Goal: Task Accomplishment & Management: Manage account settings

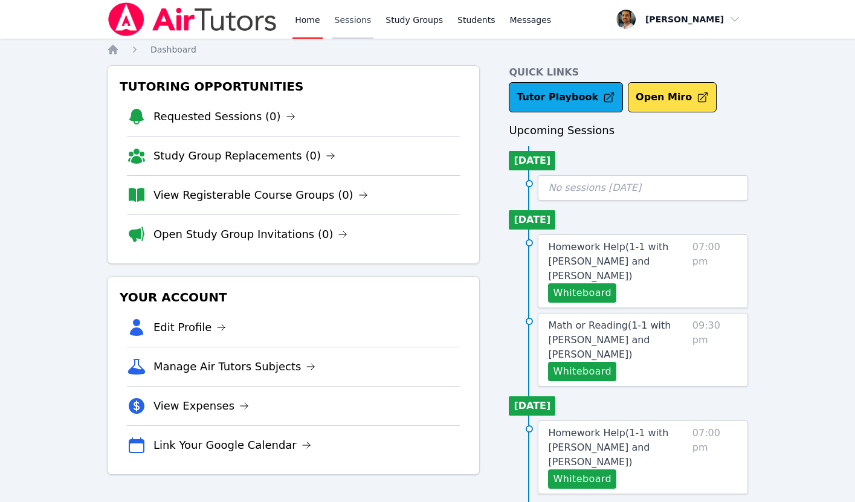
click at [350, 23] on link "Sessions" at bounding box center [353, 19] width 42 height 39
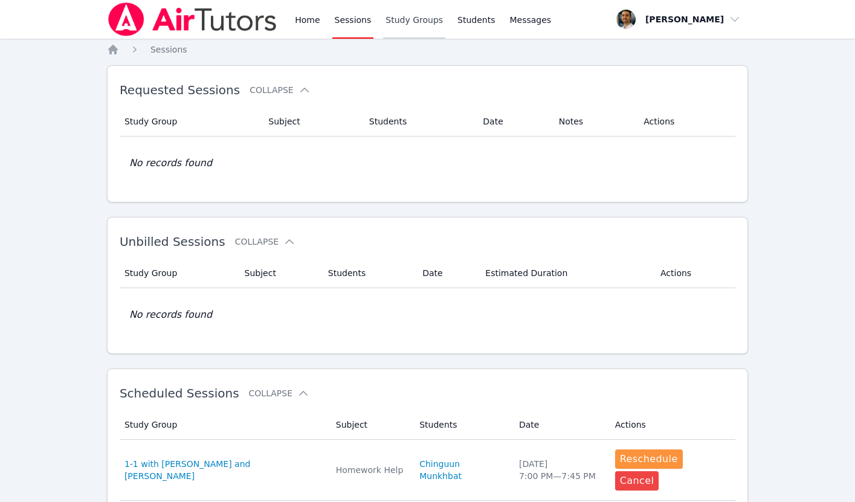
click at [399, 18] on link "Study Groups" at bounding box center [414, 19] width 62 height 39
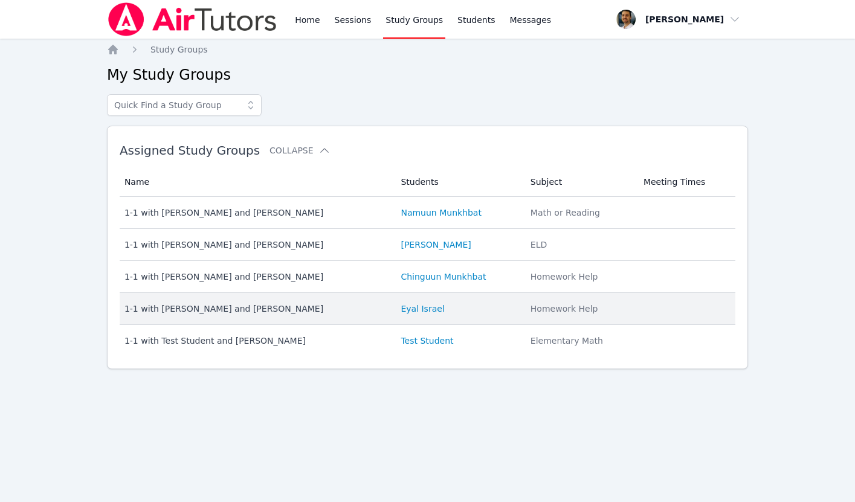
click at [347, 312] on div "1-1 with [PERSON_NAME] and [PERSON_NAME]" at bounding box center [255, 309] width 262 height 12
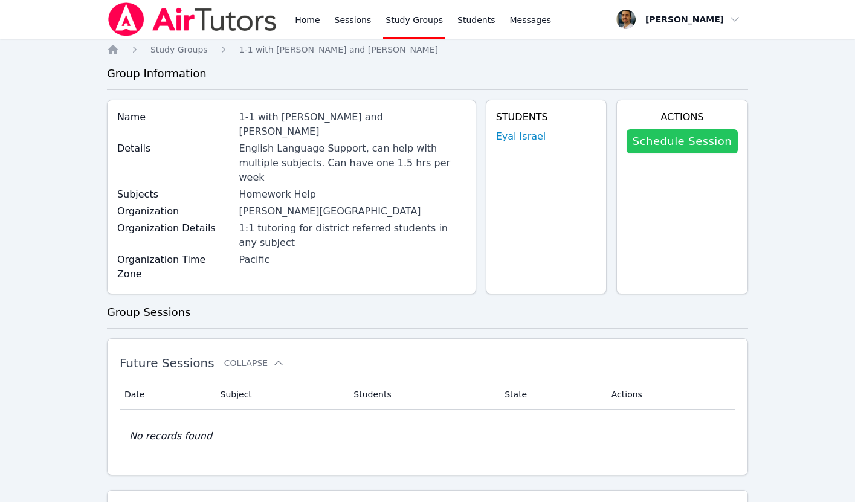
click at [681, 143] on link "Schedule Session" at bounding box center [682, 141] width 111 height 24
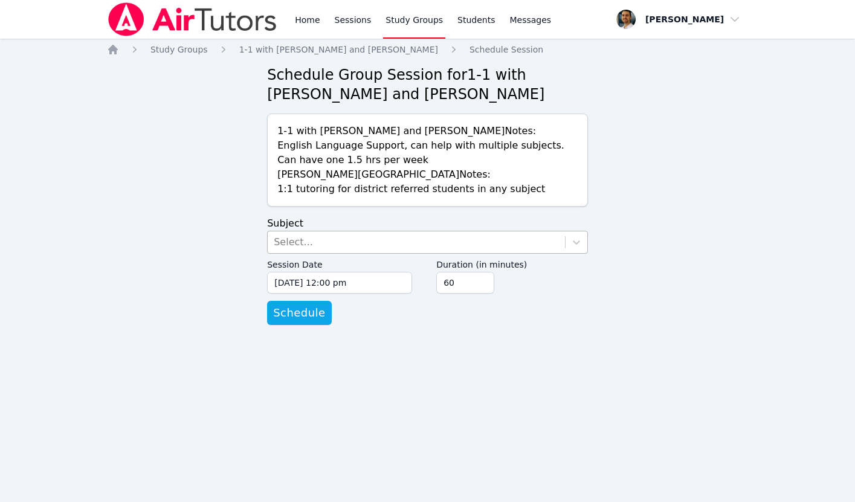
click at [452, 251] on div "Select..." at bounding box center [416, 242] width 297 height 22
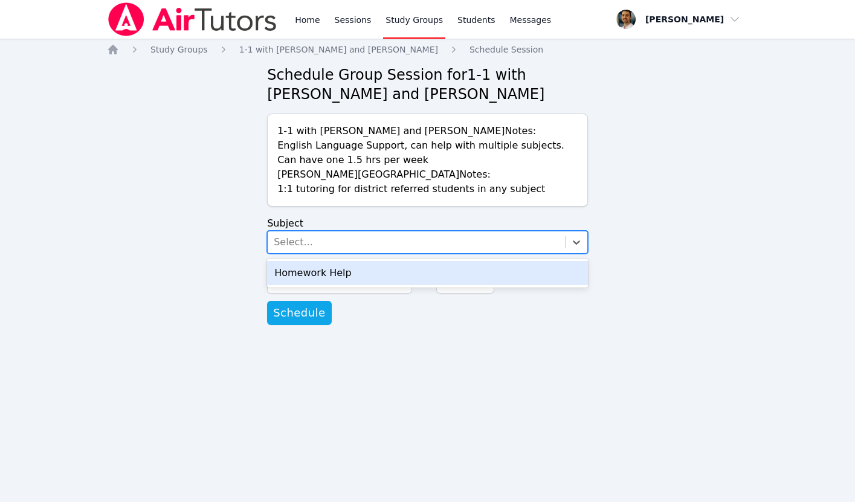
click at [403, 272] on div "Homework Help" at bounding box center [427, 273] width 321 height 24
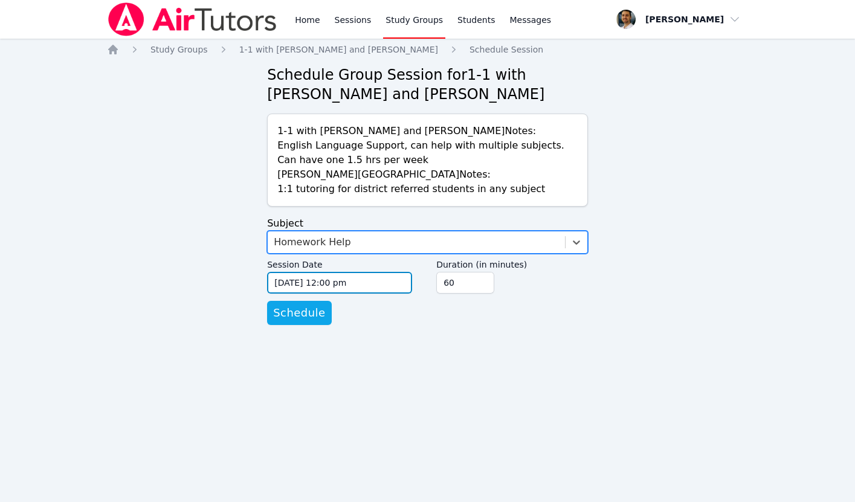
click at [359, 284] on input "[DATE] 12:00 pm" at bounding box center [339, 283] width 145 height 22
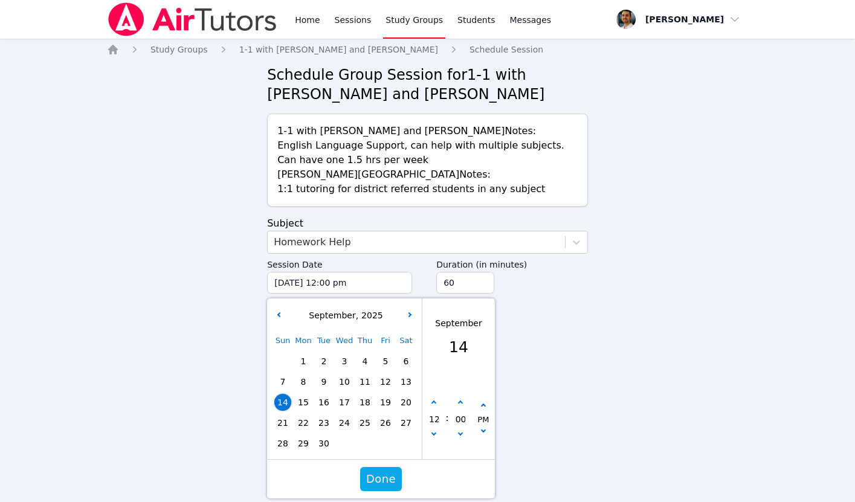
click at [366, 405] on span "18" at bounding box center [364, 402] width 17 height 17
click at [434, 405] on button "button" at bounding box center [434, 403] width 12 height 12
type input "[DATE] 01:00 pm"
type input "01"
click at [434, 405] on button "button" at bounding box center [434, 403] width 12 height 12
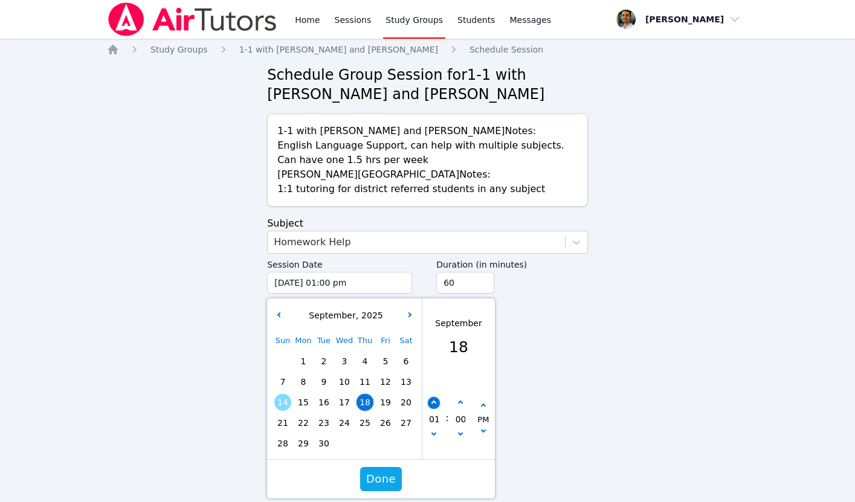
type input "[DATE] 02:00 pm"
type input "02"
click at [434, 405] on button "button" at bounding box center [434, 403] width 12 height 12
type input "[DATE] 03:00 pm"
type input "03"
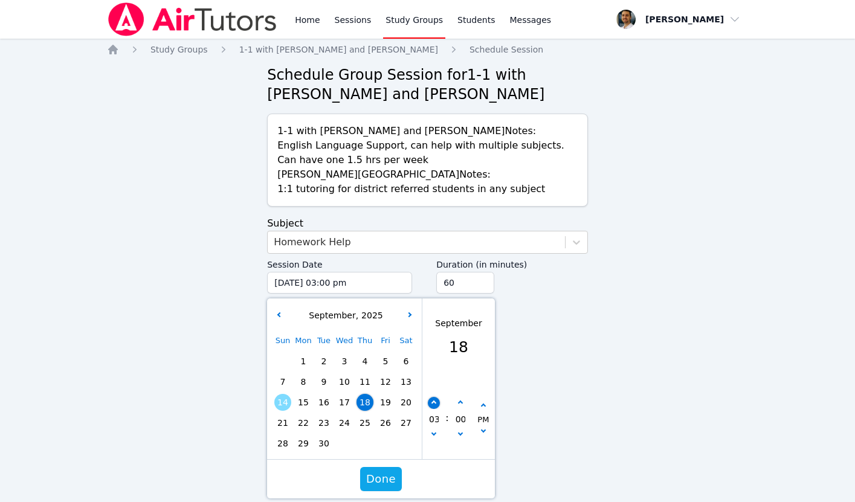
click at [434, 405] on button "button" at bounding box center [434, 403] width 12 height 12
type input "[DATE] 04:00 pm"
type input "04"
click at [434, 405] on button "button" at bounding box center [434, 403] width 12 height 12
type input "[DATE] 05:00 pm"
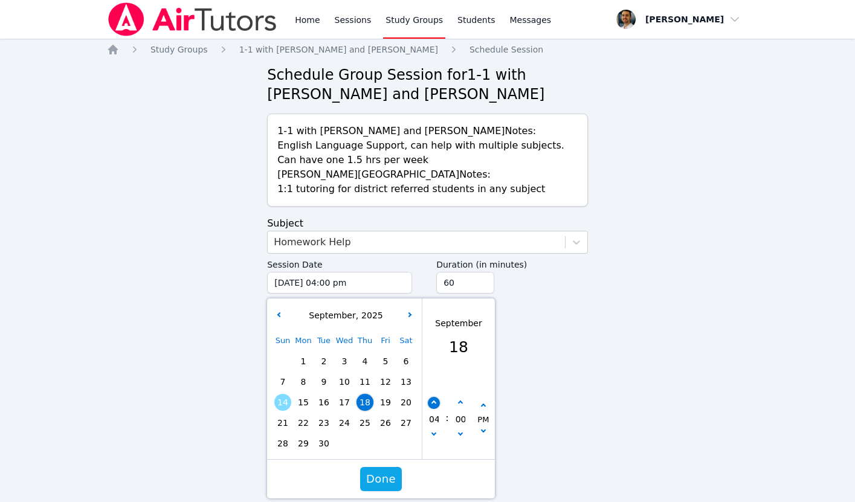
type input "05"
click at [434, 405] on button "button" at bounding box center [434, 403] width 12 height 12
type input "[DATE] 06:00 pm"
type input "06"
click at [434, 405] on button "button" at bounding box center [434, 403] width 12 height 12
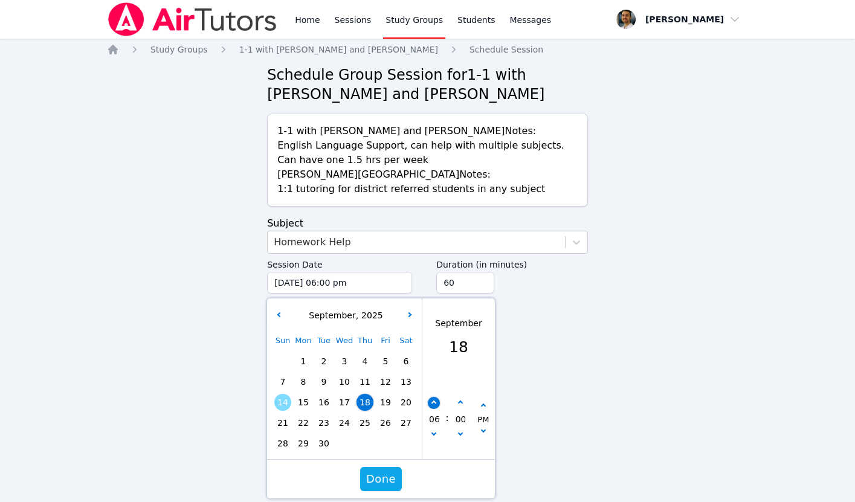
type input "[DATE] 07:00 pm"
type input "07"
click at [434, 405] on button "button" at bounding box center [434, 403] width 12 height 12
type input "[DATE] 08:00 pm"
type input "08"
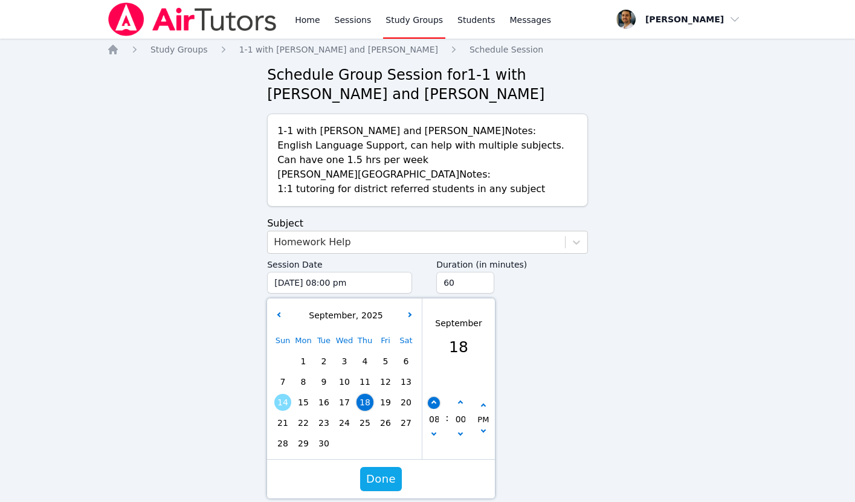
click at [434, 405] on button "button" at bounding box center [434, 403] width 12 height 12
type input "[DATE] 09:00 pm"
type input "09"
click at [460, 403] on icon "button" at bounding box center [460, 403] width 5 height 5
type input "[DATE] 09:05 pm"
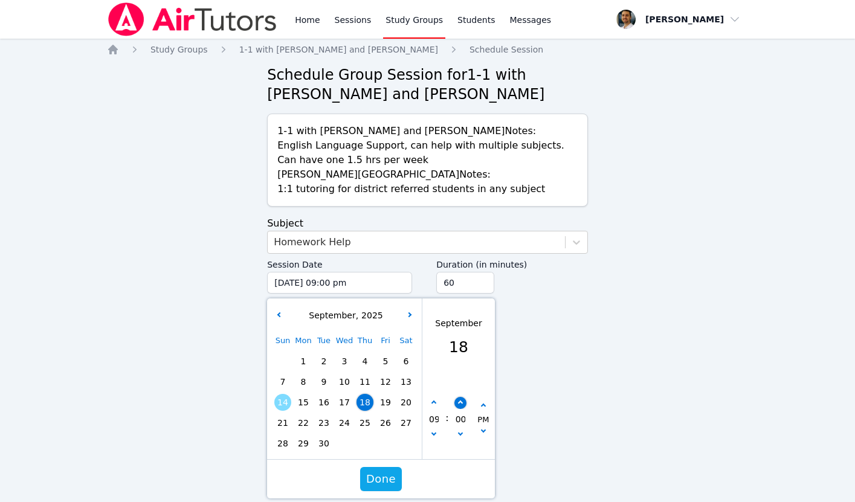
type input "05"
click at [460, 403] on icon "button" at bounding box center [460, 403] width 5 height 5
type input "[DATE] 09:10 pm"
type input "10"
click at [460, 403] on icon "button" at bounding box center [460, 403] width 5 height 5
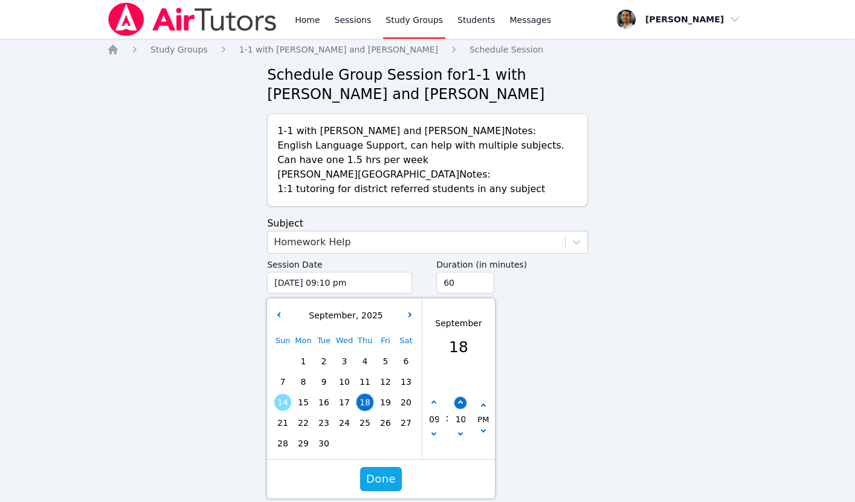
type input "[DATE] 09:15 pm"
type input "15"
click at [460, 403] on icon "button" at bounding box center [460, 403] width 5 height 5
type input "[DATE] 09:20 pm"
type input "20"
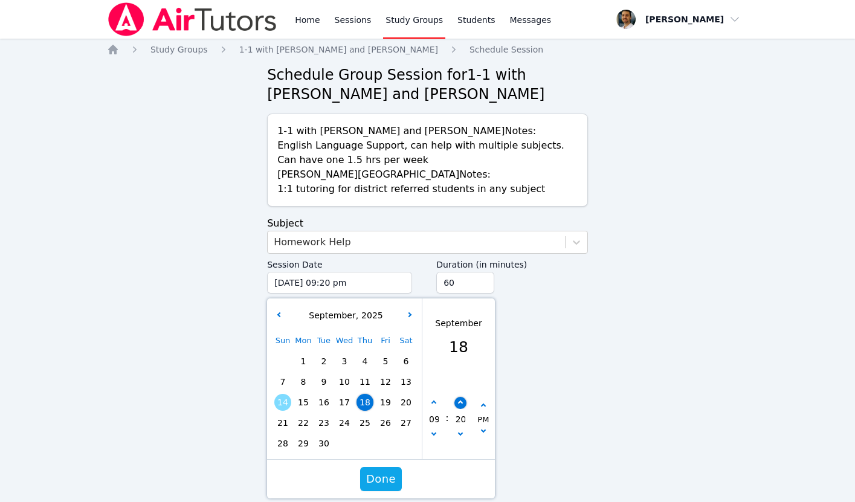
click at [460, 403] on icon "button" at bounding box center [460, 403] width 5 height 5
type input "[DATE] 09:25 pm"
type input "25"
click at [460, 403] on icon "button" at bounding box center [460, 403] width 5 height 5
type input "[DATE] 09:30 pm"
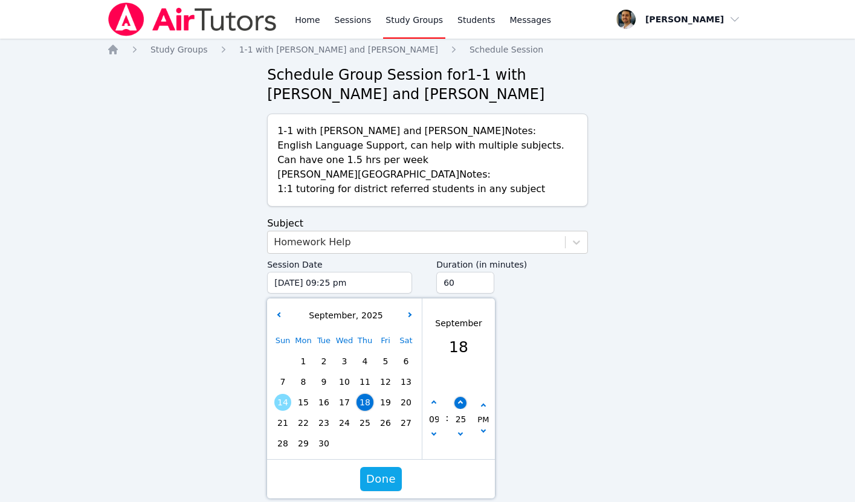
type input "30"
click at [389, 477] on span "Done" at bounding box center [381, 479] width 30 height 17
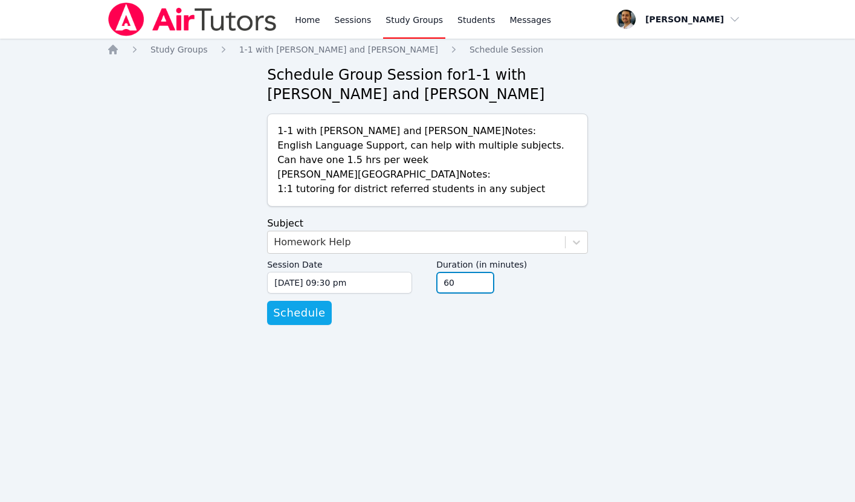
click at [471, 274] on input "60" at bounding box center [465, 283] width 58 height 22
click at [485, 286] on input "45" at bounding box center [465, 283] width 58 height 22
click at [485, 286] on input "30" at bounding box center [465, 283] width 58 height 22
click at [399, 324] on form "Subject Homework Help Session Date [DATE] 09:30 pm [DATE] 9:30 pm Duration (in …" at bounding box center [427, 270] width 321 height 109
type input "45"
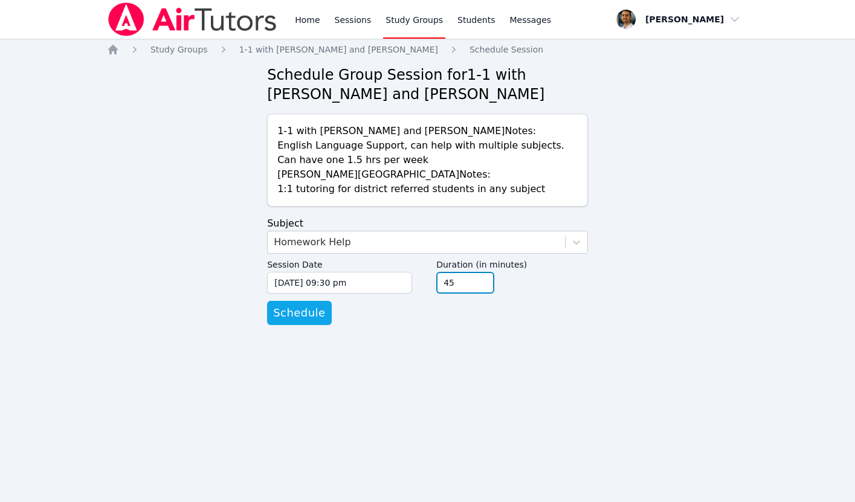
click at [484, 277] on input "45" at bounding box center [465, 283] width 58 height 22
click at [310, 315] on span "Schedule" at bounding box center [299, 313] width 52 height 17
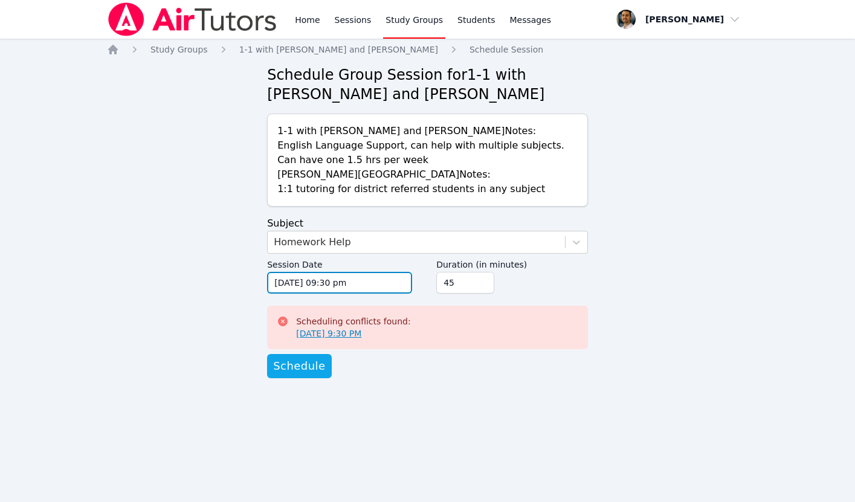
click at [332, 284] on input "[DATE] 09:30 pm" at bounding box center [339, 283] width 145 height 22
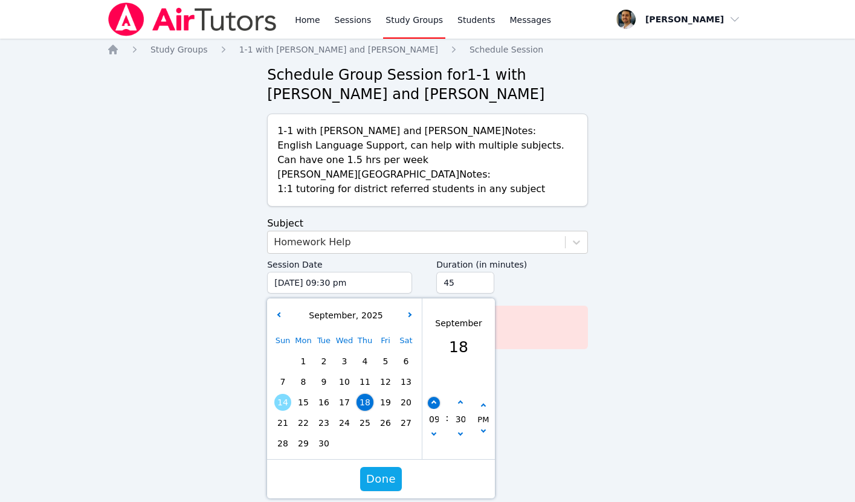
click at [435, 404] on icon "button" at bounding box center [433, 403] width 5 height 5
type input "[DATE] 10:30 pm"
type input "10"
click at [460, 434] on icon "button" at bounding box center [460, 433] width 5 height 5
type input "[DATE] 10:25 pm"
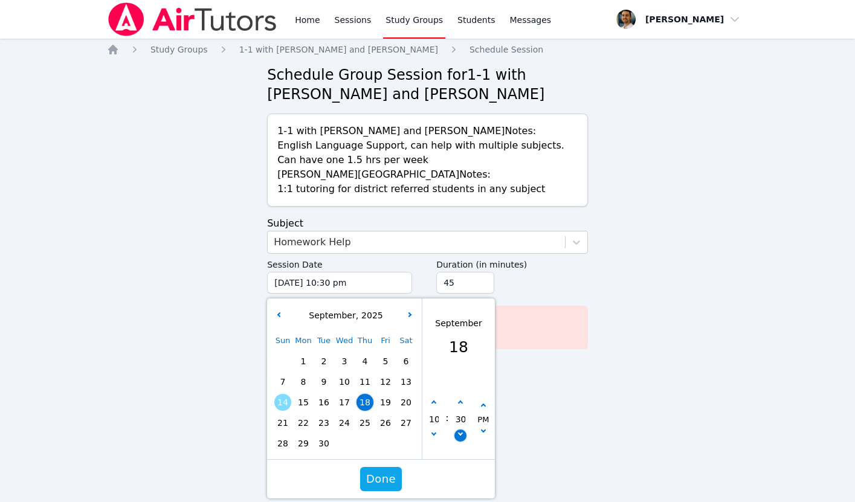
type input "25"
click at [460, 434] on icon "button" at bounding box center [460, 433] width 5 height 5
type input "[DATE] 10:20 pm"
type input "20"
click at [460, 434] on icon "button" at bounding box center [460, 433] width 5 height 5
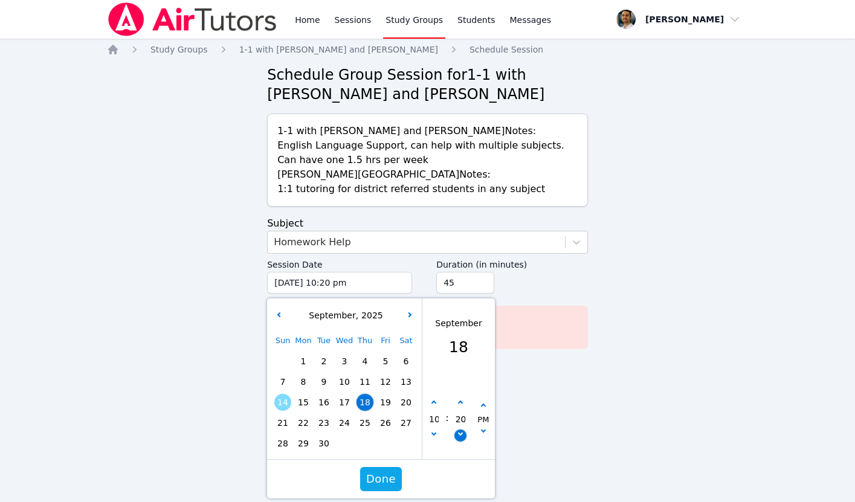
type input "[DATE] 10:15 pm"
type input "15"
click at [460, 434] on icon "button" at bounding box center [460, 433] width 5 height 5
type input "[DATE] 10:10 pm"
type input "10"
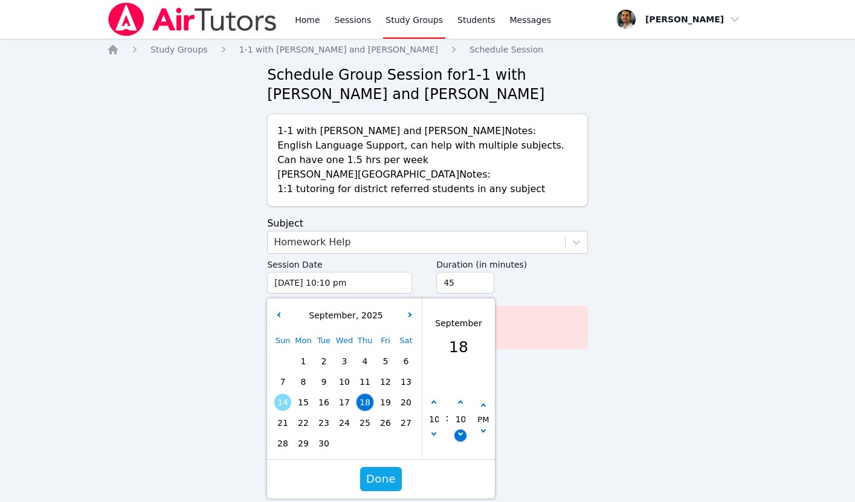
click at [460, 434] on icon "button" at bounding box center [460, 433] width 5 height 5
type input "[DATE] 10:05 pm"
type input "05"
click at [459, 434] on icon "button" at bounding box center [460, 433] width 5 height 5
type input "[DATE] 10:00 pm"
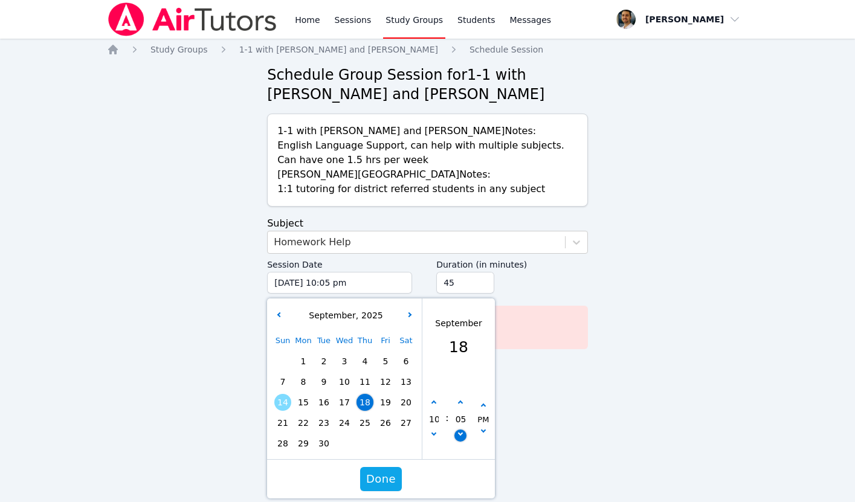
type input "00"
click at [459, 434] on icon "button" at bounding box center [460, 433] width 5 height 5
type input "[DATE] 09:55 pm"
type input "09"
type input "55"
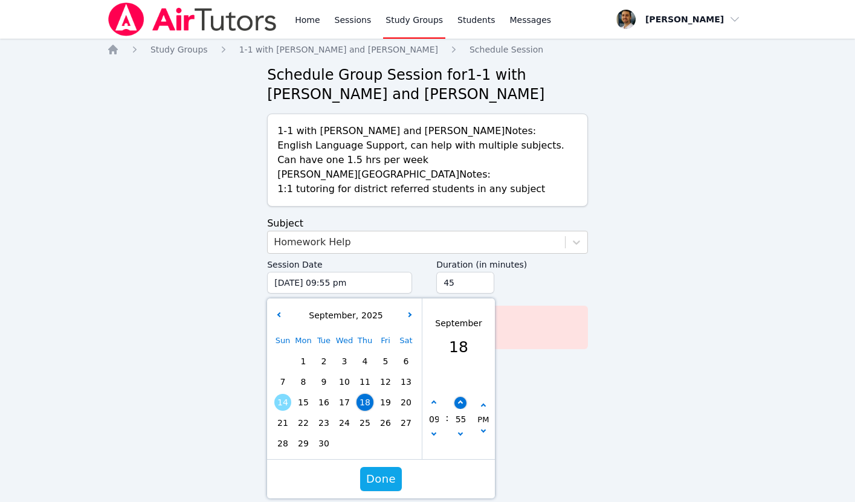
click at [457, 399] on button "button" at bounding box center [460, 403] width 12 height 12
type input "[DATE] 10:00 pm"
type input "10"
type input "00"
click at [384, 483] on span "Done" at bounding box center [381, 479] width 30 height 17
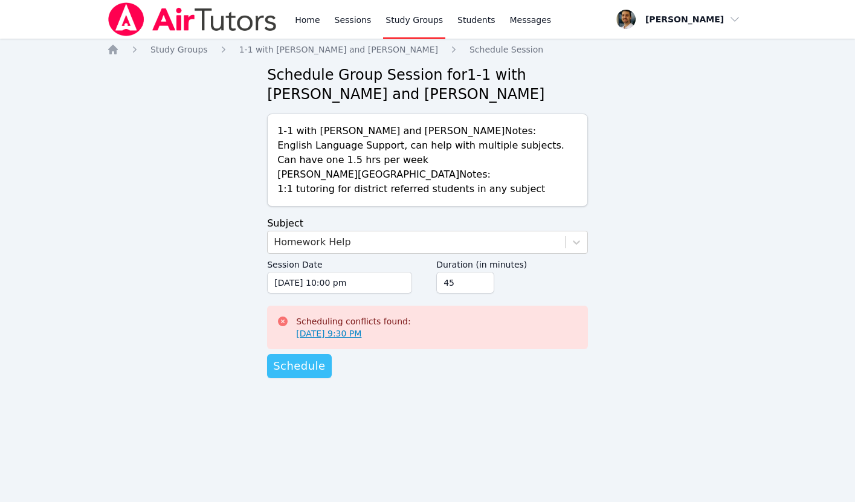
click at [304, 369] on span "Schedule" at bounding box center [299, 366] width 52 height 17
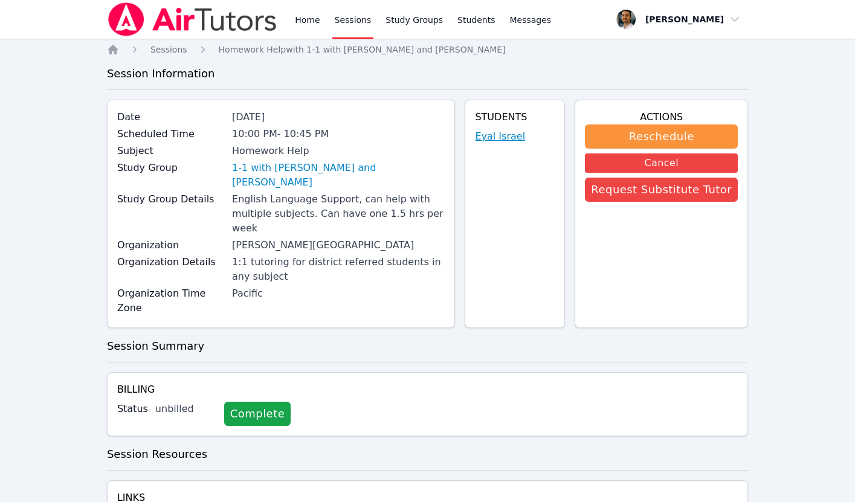
click at [507, 137] on link "Eyal Israel" at bounding box center [500, 136] width 50 height 15
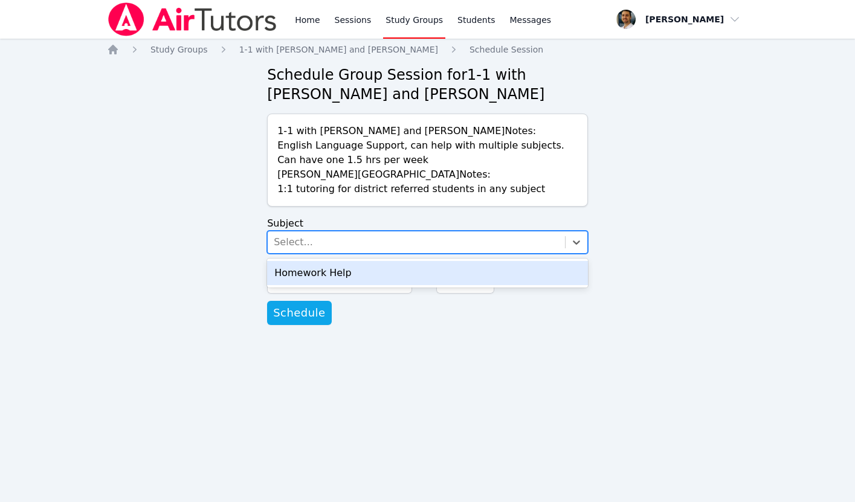
click at [308, 239] on div "Select..." at bounding box center [293, 242] width 39 height 15
click at [311, 266] on div "Homework Help" at bounding box center [427, 273] width 321 height 24
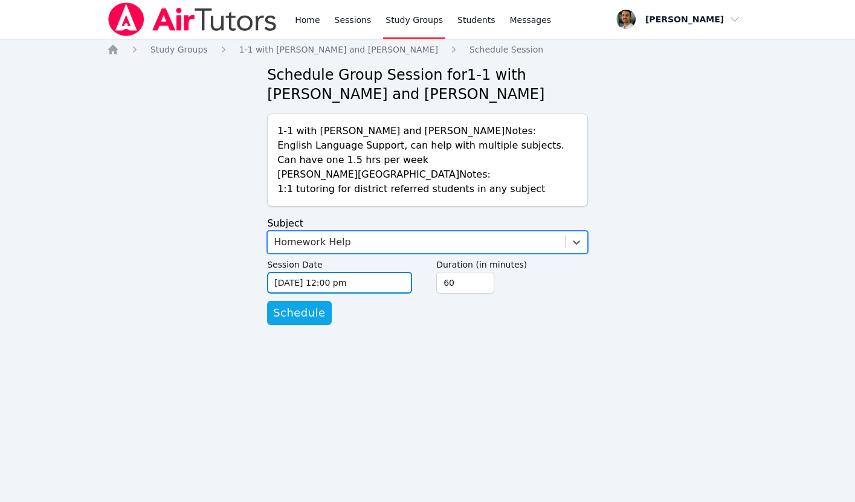
click at [335, 281] on input "[DATE] 12:00 pm" at bounding box center [339, 283] width 145 height 22
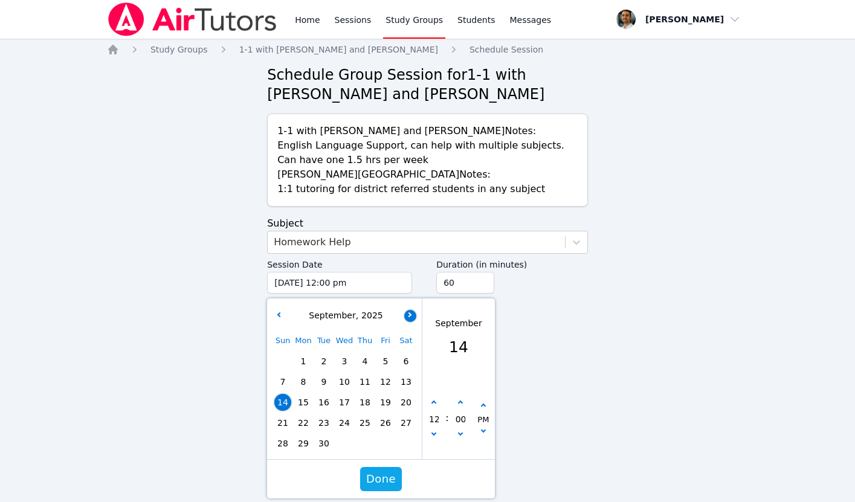
click at [407, 310] on button "button" at bounding box center [410, 316] width 12 height 12
click at [309, 382] on span "6" at bounding box center [303, 381] width 17 height 17
click at [436, 404] on button "button" at bounding box center [434, 403] width 12 height 12
type input "[DATE] 01:00 pm"
type input "01"
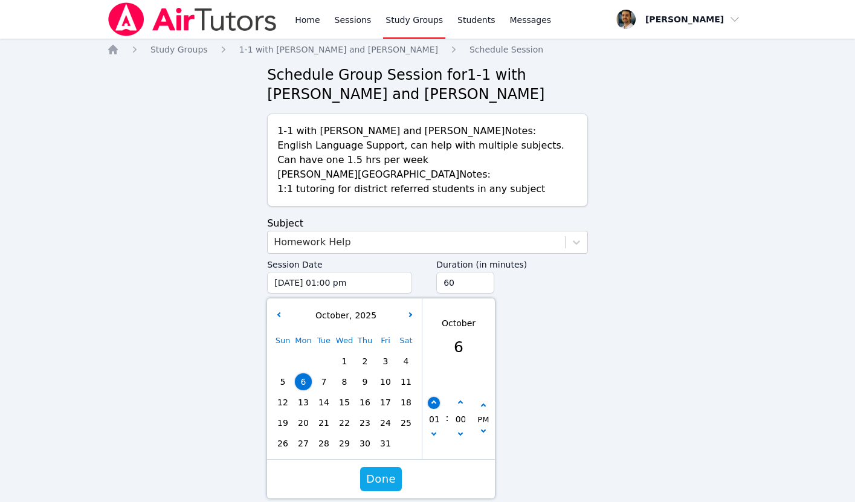
click at [436, 404] on button "button" at bounding box center [434, 403] width 12 height 12
type input "[DATE] 02:00 pm"
type input "02"
click at [436, 404] on button "button" at bounding box center [434, 403] width 12 height 12
type input "[DATE] 03:00 pm"
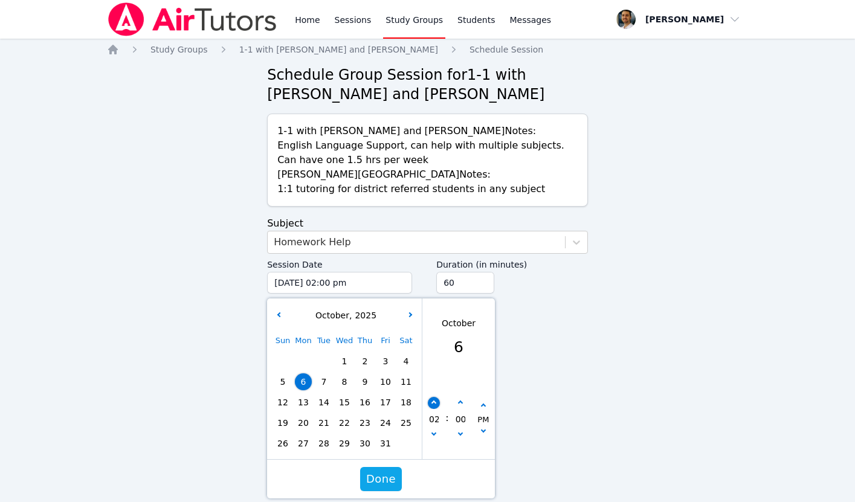
type input "03"
click at [436, 404] on button "button" at bounding box center [434, 403] width 12 height 12
type input "[DATE] 04:00 pm"
type input "04"
click at [436, 420] on input "04" at bounding box center [434, 419] width 12 height 21
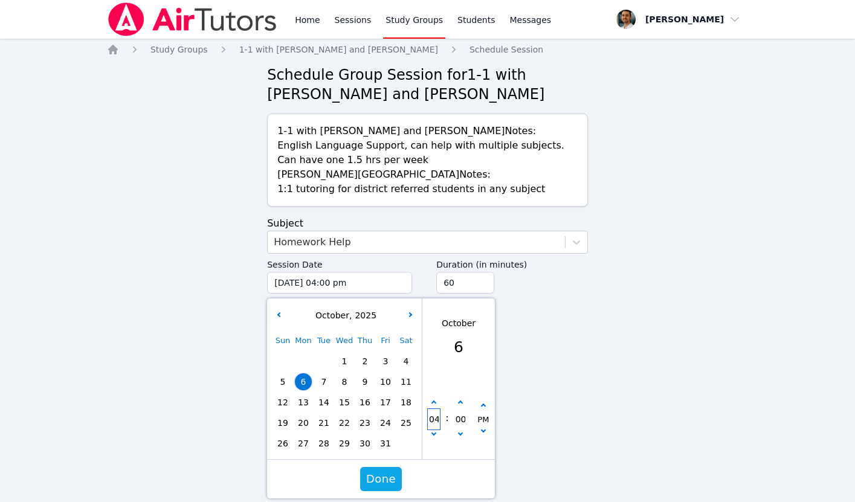
scroll to position [0, 1]
type input "[DATE] 12:00 am"
type input "12"
type input "[DATE] 01:00 am"
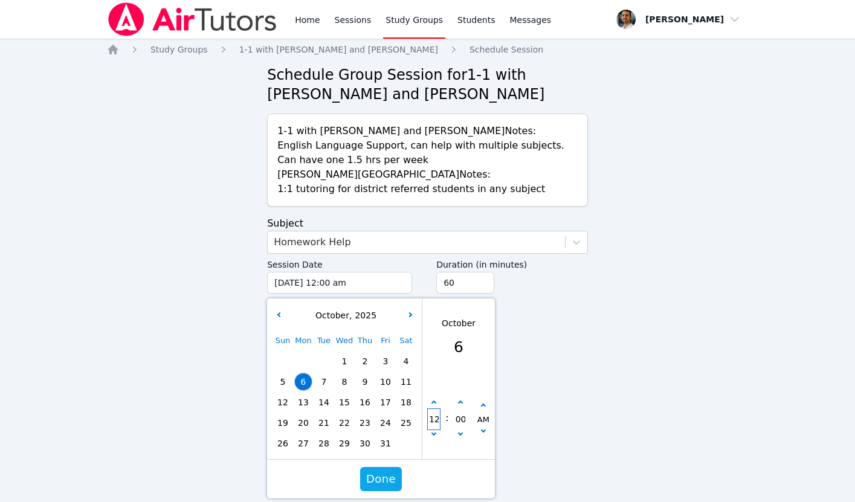
type input "01"
type input "[DATE] 12:00 am"
type input "12"
click at [434, 401] on icon "button" at bounding box center [433, 403] width 5 height 5
type input "[DATE] 01:00 am"
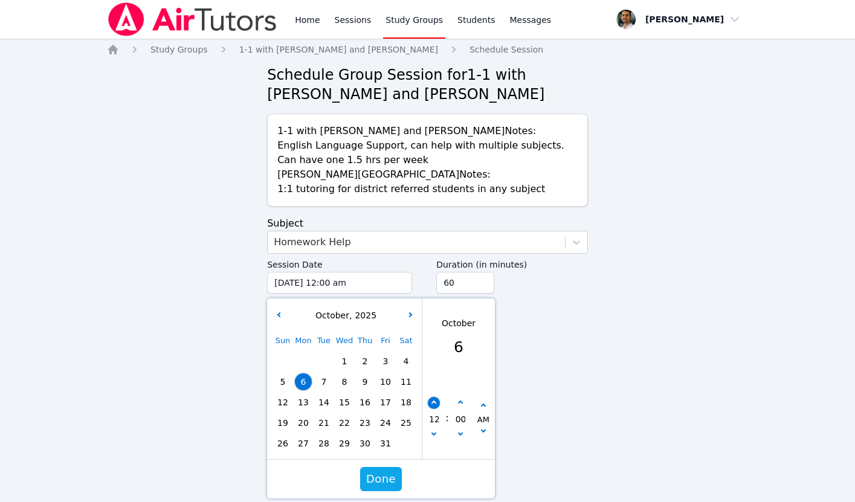
type input "01"
click at [434, 401] on icon "button" at bounding box center [433, 403] width 5 height 5
type input "[DATE] 02:00 am"
type input "02"
click at [434, 401] on icon "button" at bounding box center [433, 403] width 5 height 5
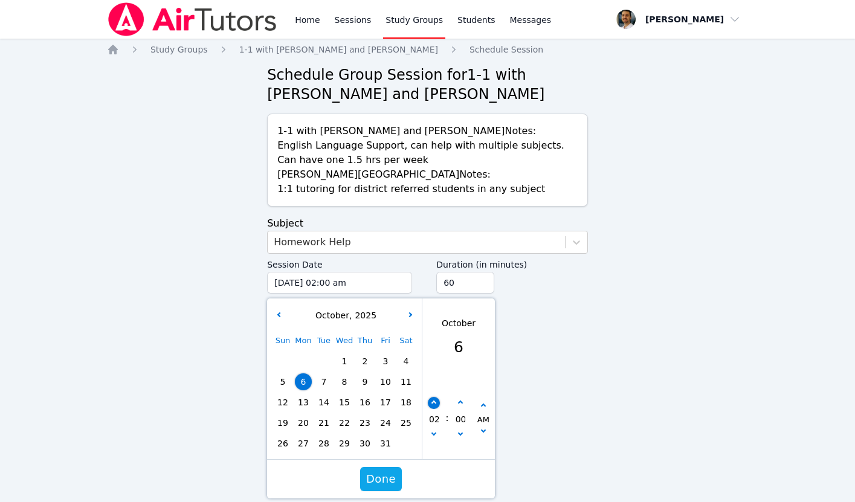
type input "[DATE] 03:00 am"
type input "03"
click at [434, 401] on icon "button" at bounding box center [433, 403] width 5 height 5
type input "[DATE] 04:00 am"
type input "04"
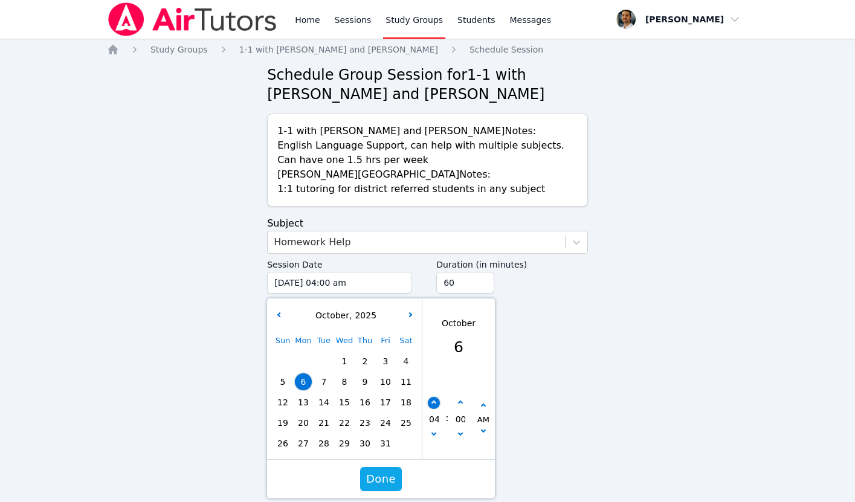
click at [434, 401] on icon "button" at bounding box center [433, 403] width 5 height 5
type input "[DATE] 05:00 am"
type input "05"
click at [434, 401] on icon "button" at bounding box center [433, 403] width 5 height 5
type input "[DATE] 06:00 am"
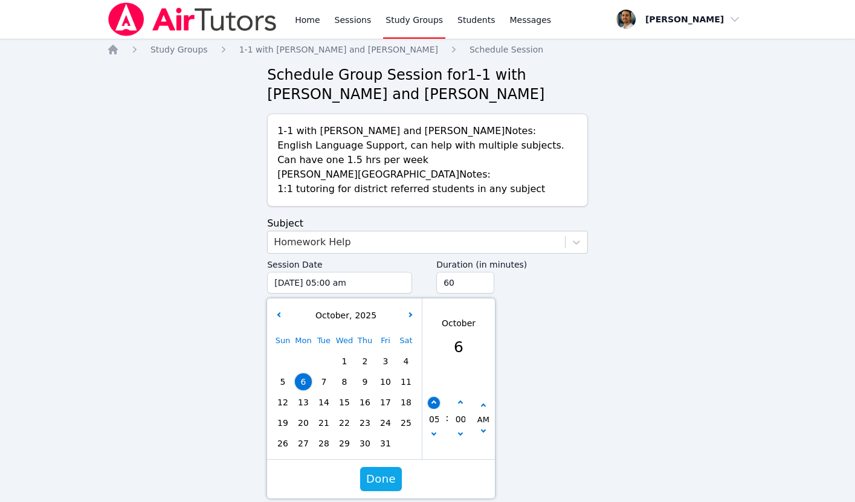
type input "06"
click at [434, 401] on icon "button" at bounding box center [433, 403] width 5 height 5
type input "[DATE] 07:00 am"
type input "07"
click at [434, 401] on icon "button" at bounding box center [433, 403] width 5 height 5
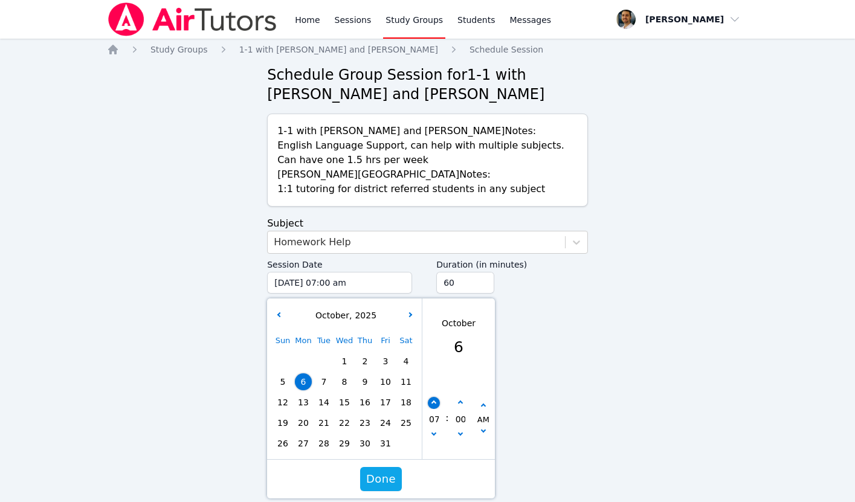
type input "[DATE] 08:00 am"
type input "08"
click at [483, 401] on button "button" at bounding box center [483, 406] width 12 height 12
click at [436, 404] on icon "button" at bounding box center [433, 403] width 5 height 5
type input "[DATE] 09:00 pm"
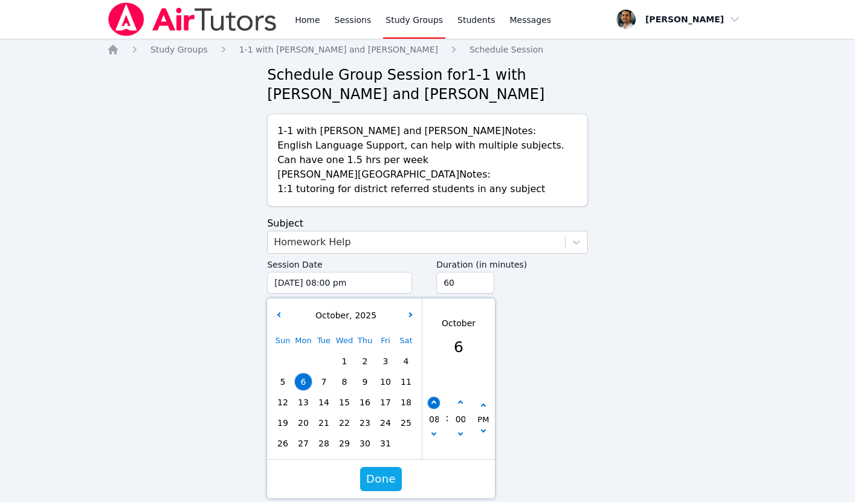
type input "09"
click at [436, 404] on icon "button" at bounding box center [433, 403] width 5 height 5
type input "[DATE] 10:00 pm"
type input "10"
click at [538, 369] on div "Home Sessions Study Groups Students Messages Open user menu [PERSON_NAME] Open …" at bounding box center [427, 251] width 855 height 502
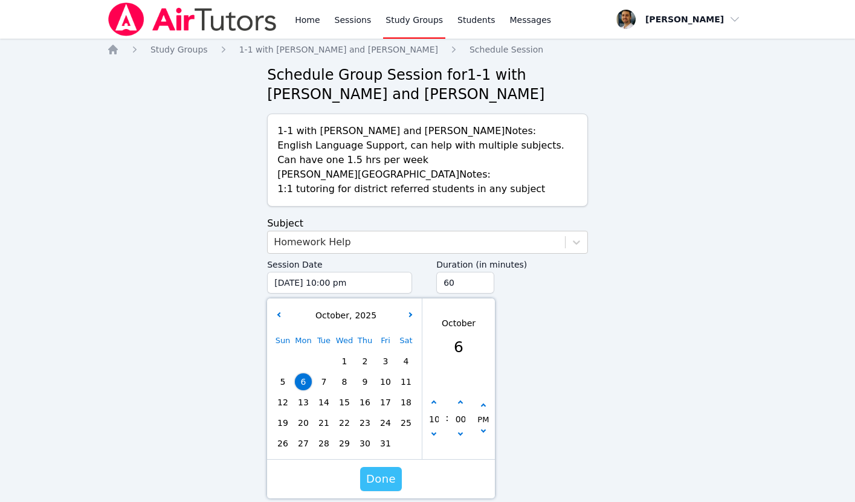
click at [382, 478] on span "Done" at bounding box center [381, 479] width 30 height 17
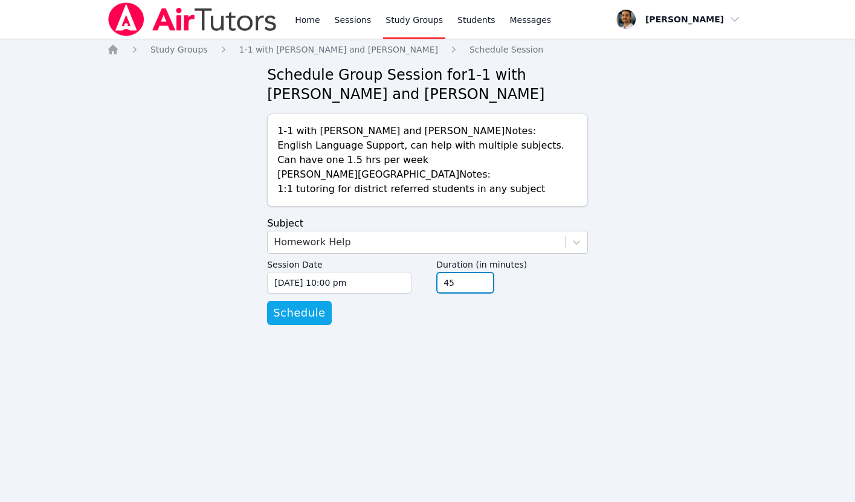
type input "45"
click at [482, 286] on input "45" at bounding box center [465, 283] width 58 height 22
click at [306, 314] on span "Schedule" at bounding box center [299, 313] width 52 height 17
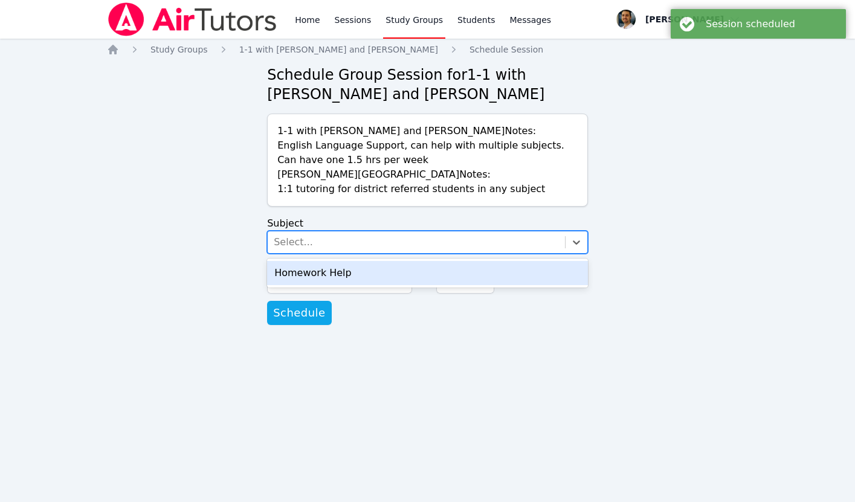
click at [321, 245] on div "Select..." at bounding box center [416, 242] width 297 height 22
click at [318, 269] on div "Homework Help" at bounding box center [427, 273] width 321 height 24
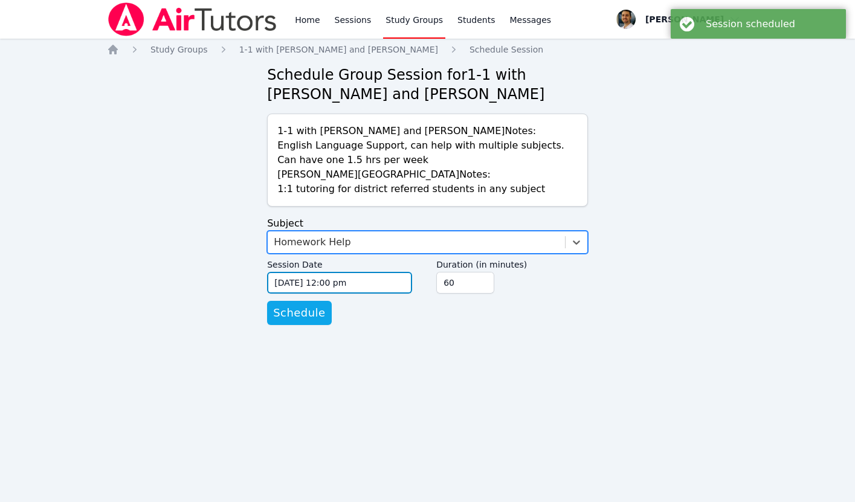
click at [340, 286] on input "[DATE] 12:00 pm" at bounding box center [339, 283] width 145 height 22
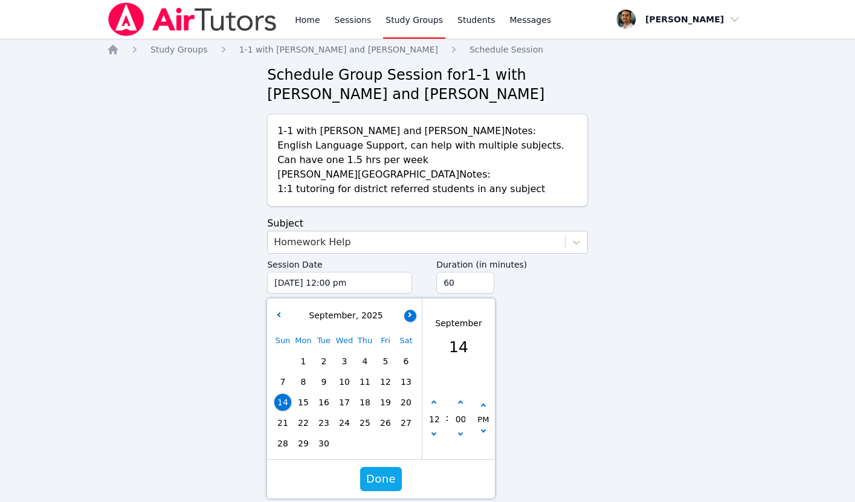
click at [404, 314] on button "button" at bounding box center [410, 316] width 12 height 12
click at [279, 317] on button "button" at bounding box center [278, 316] width 12 height 12
click at [306, 443] on span "29" at bounding box center [303, 443] width 17 height 17
click at [433, 400] on button "button" at bounding box center [434, 403] width 12 height 12
type input "[DATE] 01:00 pm"
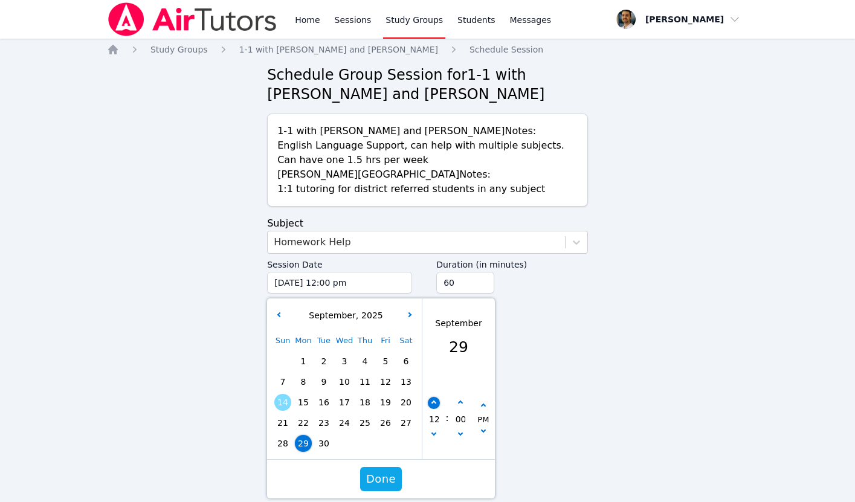
type input "01"
click at [433, 400] on button "button" at bounding box center [434, 403] width 12 height 12
type input "[DATE] 02:00 pm"
type input "02"
click at [433, 400] on button "button" at bounding box center [434, 403] width 12 height 12
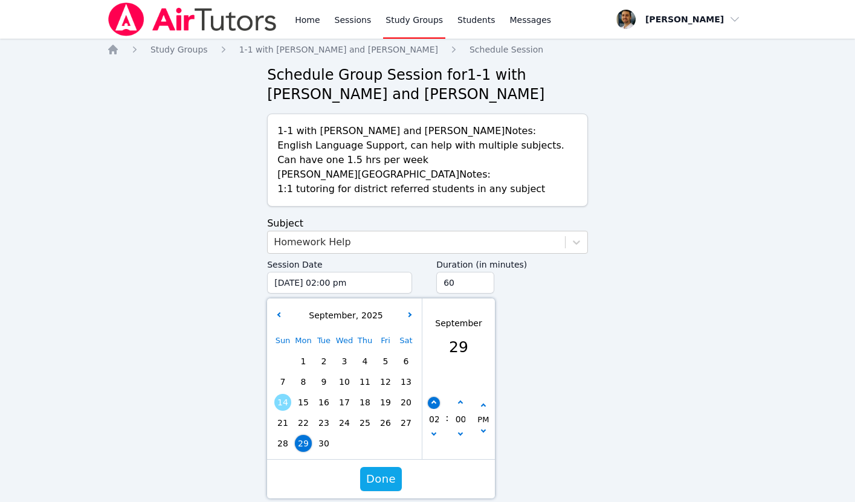
type input "[DATE] 03:00 pm"
type input "03"
click at [433, 400] on button "button" at bounding box center [434, 403] width 12 height 12
type input "[DATE] 04:00 pm"
type input "04"
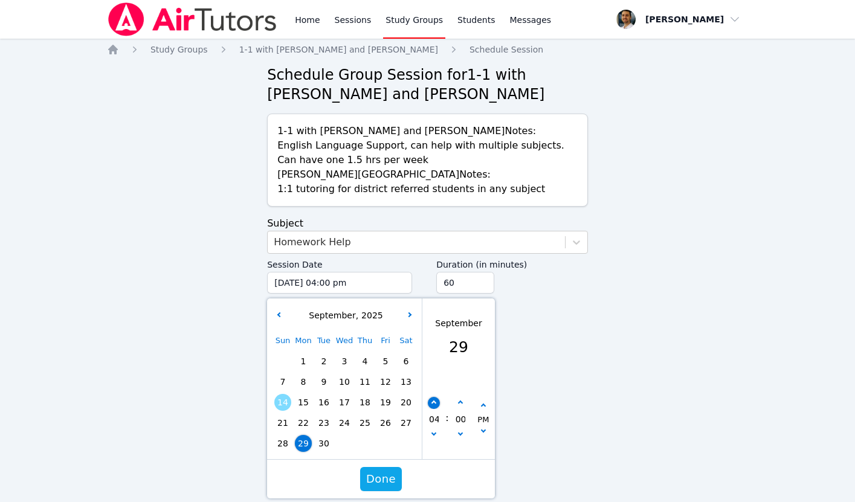
click at [433, 400] on button "button" at bounding box center [434, 403] width 12 height 12
type input "[DATE] 05:00 pm"
type input "05"
click at [433, 400] on button "button" at bounding box center [434, 403] width 12 height 12
type input "[DATE] 06:00 pm"
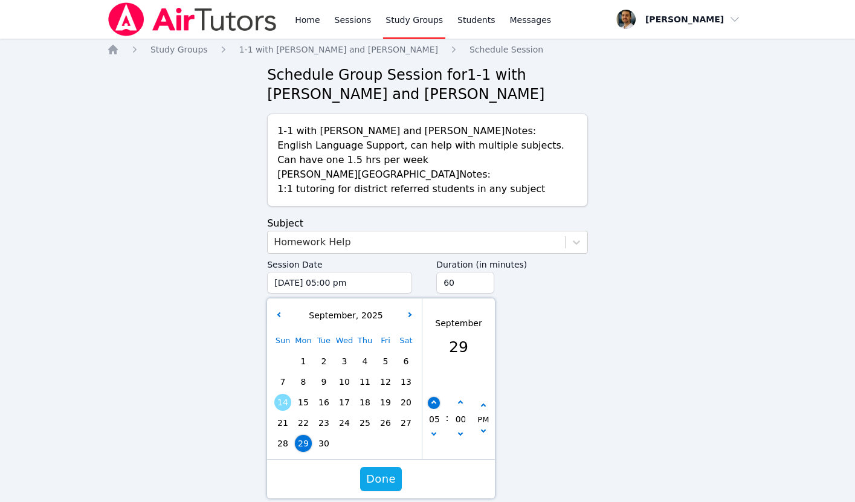
type input "06"
click at [433, 400] on button "button" at bounding box center [434, 403] width 12 height 12
type input "[DATE] 07:00 pm"
type input "07"
click at [433, 400] on button "button" at bounding box center [434, 403] width 12 height 12
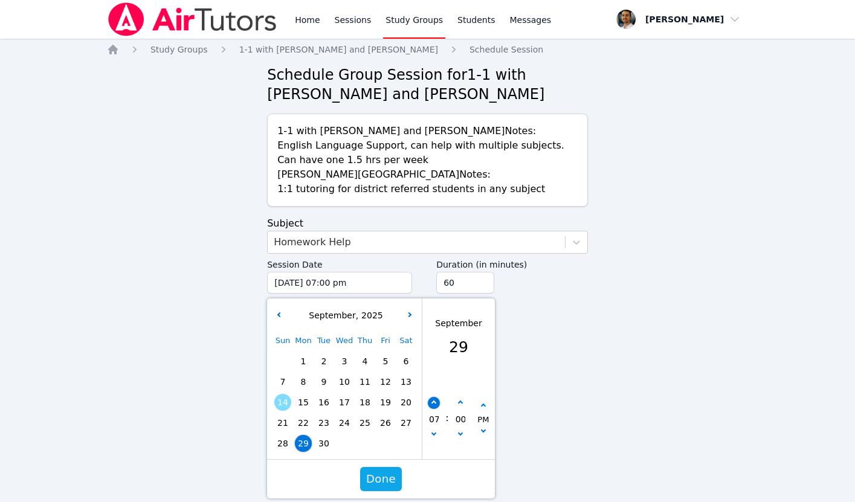
type input "[DATE] 08:00 pm"
type input "08"
click at [433, 400] on button "button" at bounding box center [434, 403] width 12 height 12
type input "[DATE] 09:00 pm"
type input "09"
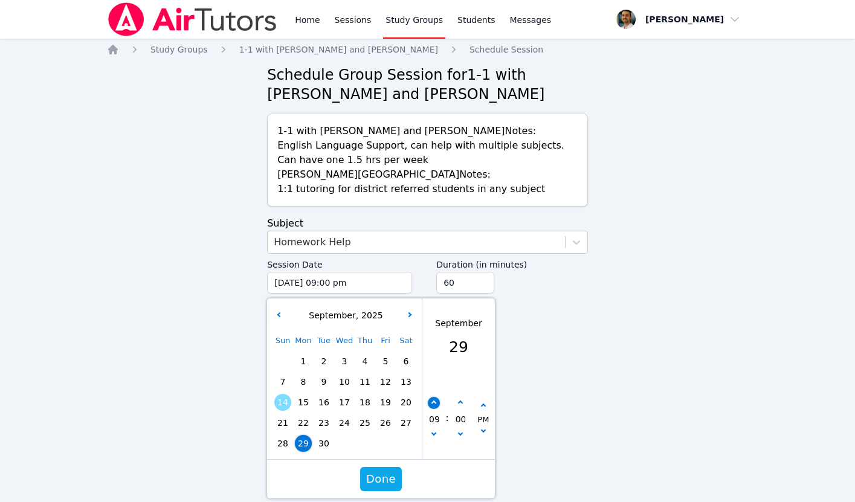
click at [433, 400] on button "button" at bounding box center [434, 403] width 12 height 12
type input "[DATE] 10:00 pm"
type input "10"
click at [388, 480] on span "Done" at bounding box center [381, 479] width 30 height 17
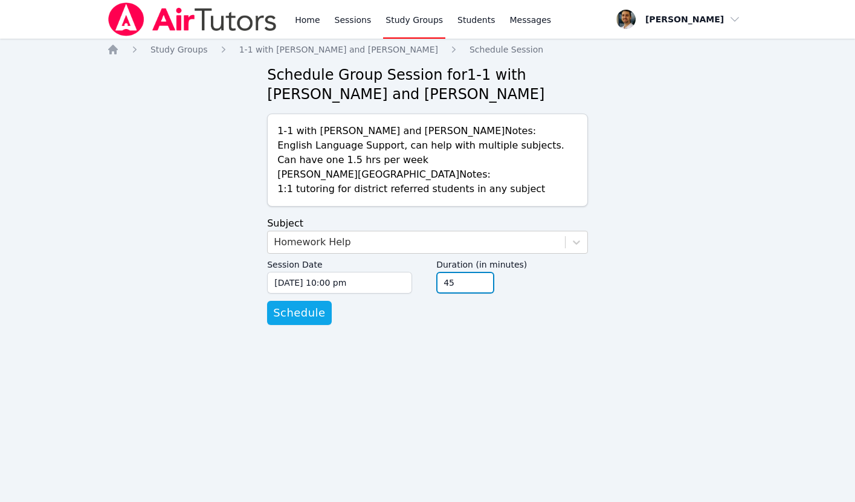
type input "45"
click at [482, 287] on input "45" at bounding box center [465, 283] width 58 height 22
click at [301, 303] on button "Schedule" at bounding box center [299, 313] width 64 height 24
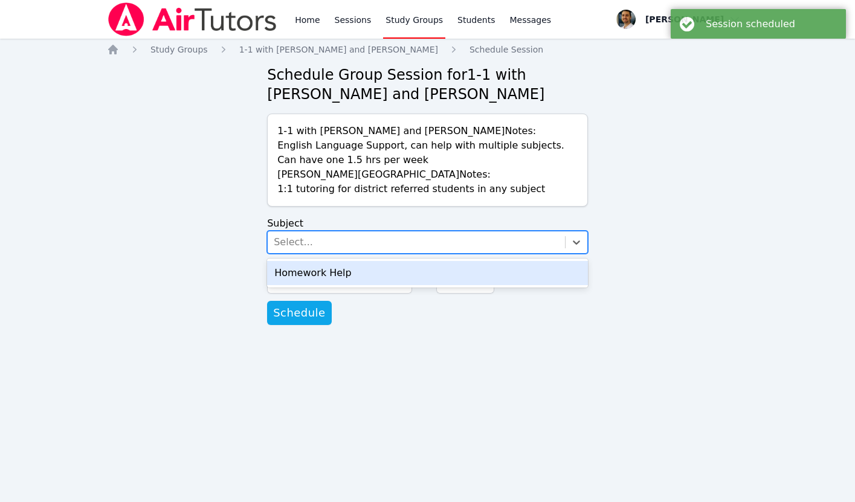
click at [324, 239] on div "Select..." at bounding box center [416, 242] width 297 height 22
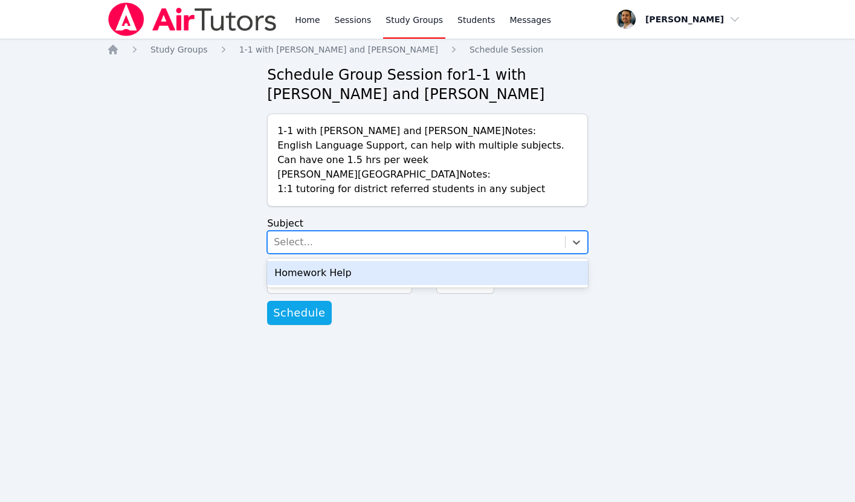
click at [326, 271] on div "Homework Help" at bounding box center [427, 273] width 321 height 24
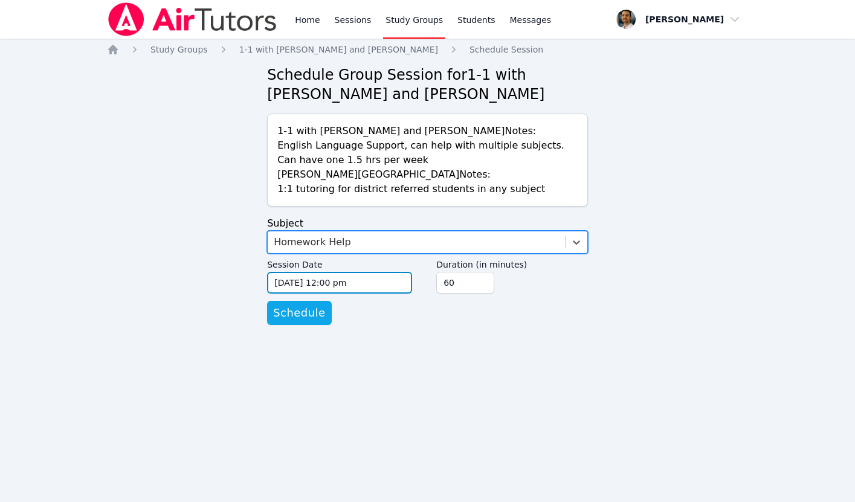
click at [339, 280] on input "[DATE] 12:00 pm" at bounding box center [339, 283] width 145 height 22
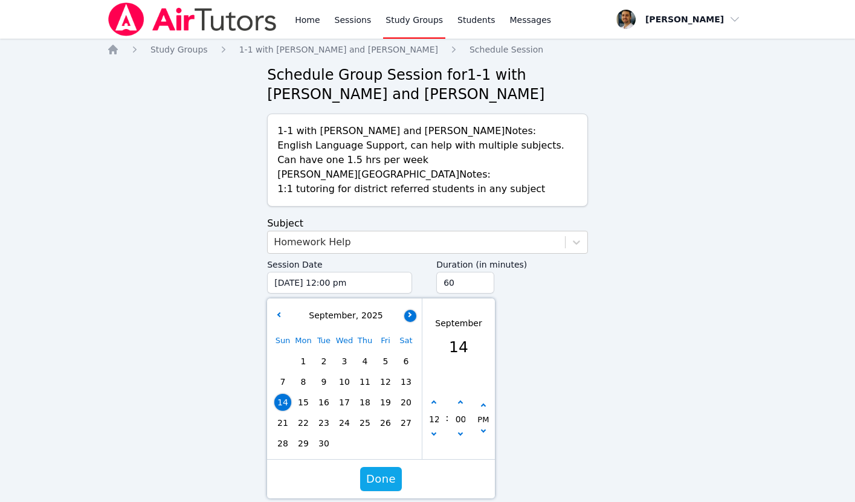
click at [409, 315] on icon "button" at bounding box center [409, 314] width 5 height 5
click at [366, 358] on span "2" at bounding box center [364, 361] width 17 height 17
click at [435, 405] on button "button" at bounding box center [434, 403] width 12 height 12
type input "[DATE] 01:00 pm"
type input "01"
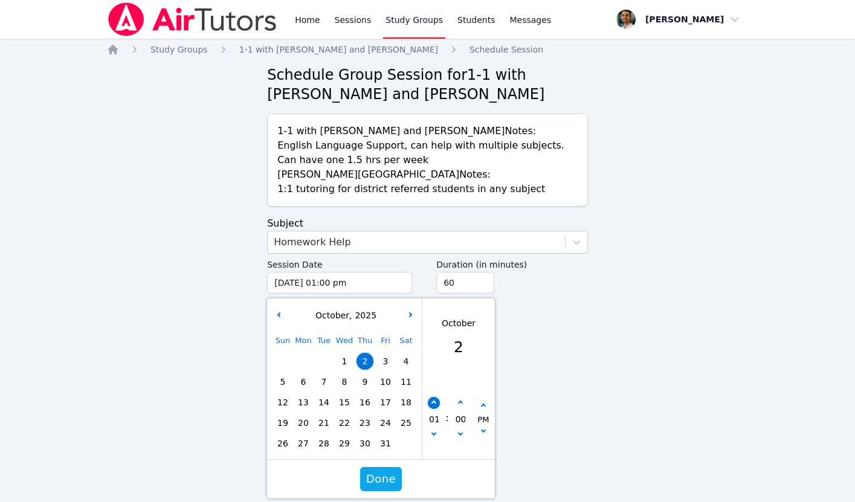
click at [435, 405] on button "button" at bounding box center [434, 403] width 12 height 12
type input "[DATE] 02:00 pm"
type input "02"
click at [435, 405] on button "button" at bounding box center [434, 403] width 12 height 12
type input "[DATE] 03:00 pm"
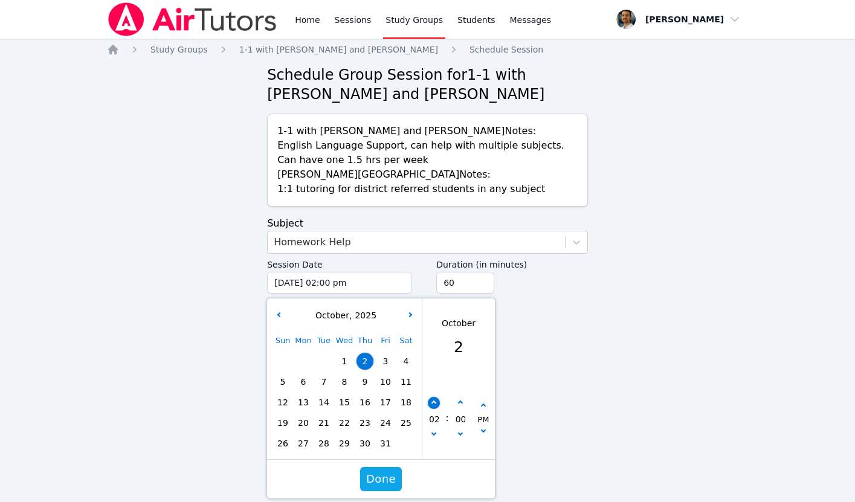
type input "03"
click at [435, 405] on button "button" at bounding box center [434, 403] width 12 height 12
type input "[DATE] 04:00 pm"
type input "04"
click at [435, 405] on button "button" at bounding box center [434, 403] width 12 height 12
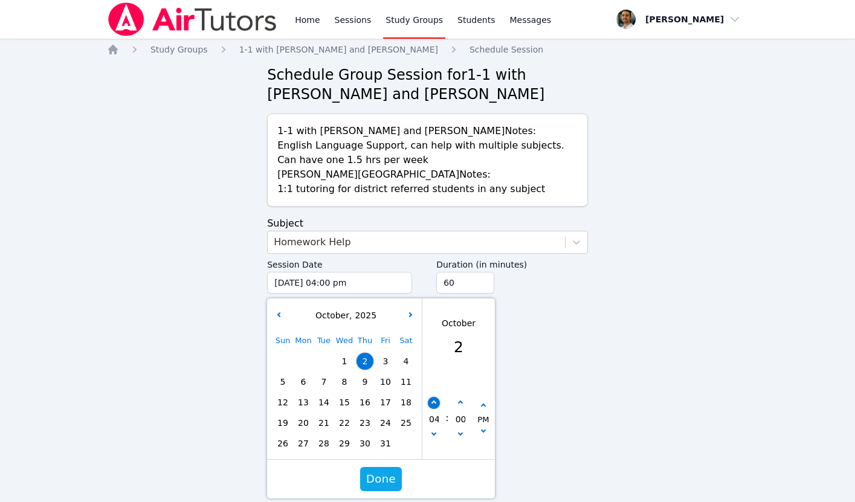
type input "[DATE] 05:00 pm"
type input "05"
click at [435, 405] on button "button" at bounding box center [434, 403] width 12 height 12
type input "[DATE] 06:00 pm"
type input "06"
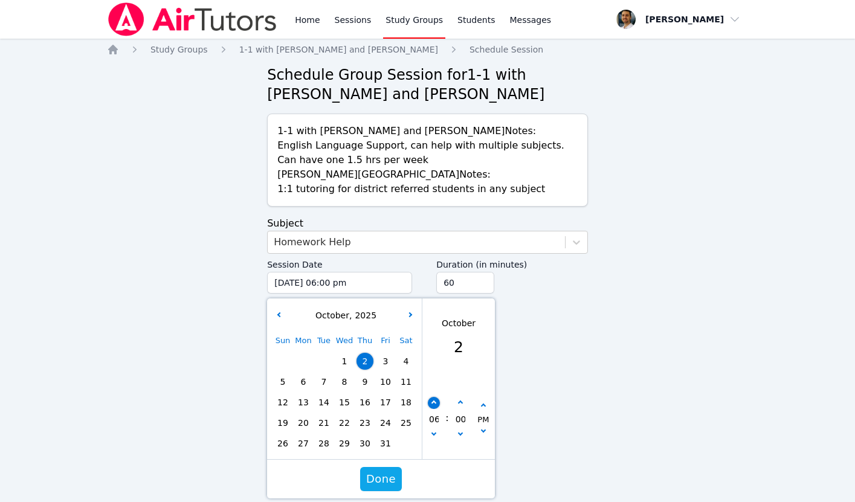
click at [435, 405] on button "button" at bounding box center [434, 403] width 12 height 12
type input "[DATE] 07:00 pm"
type input "07"
click at [435, 405] on button "button" at bounding box center [434, 403] width 12 height 12
type input "[DATE] 08:00 pm"
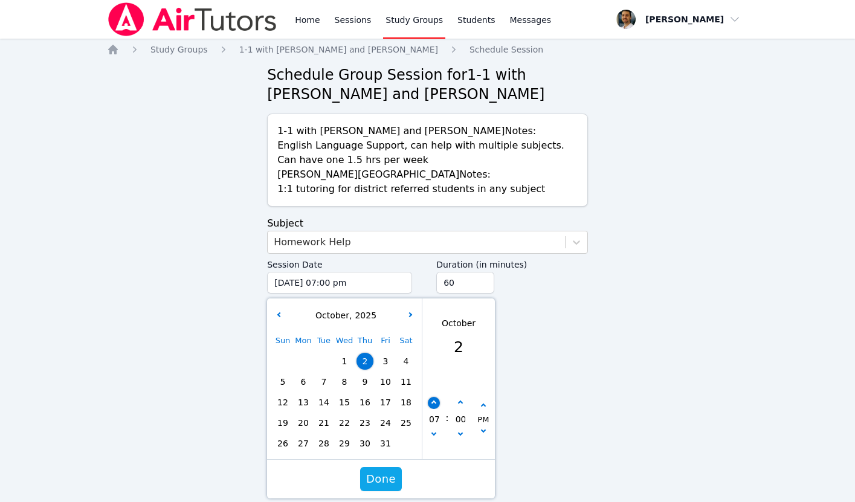
type input "08"
click at [435, 405] on button "button" at bounding box center [434, 403] width 12 height 12
type input "[DATE] 09:00 pm"
type input "09"
click at [435, 405] on button "button" at bounding box center [434, 403] width 12 height 12
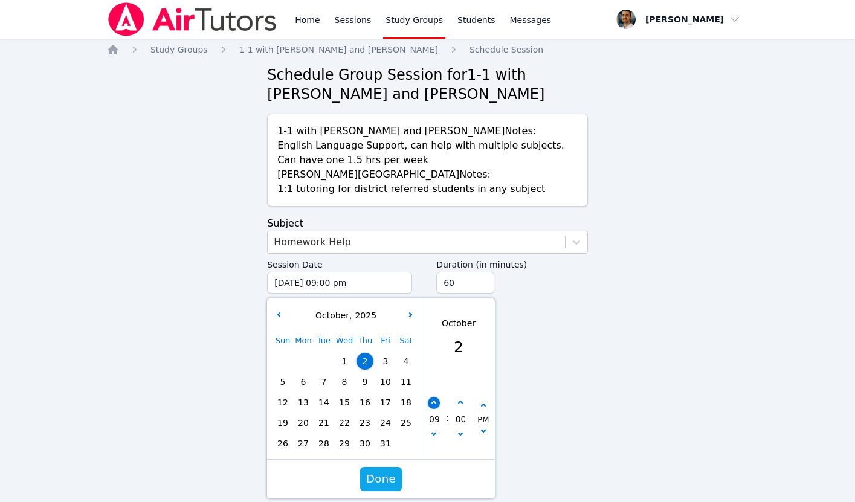
type input "[DATE] 10:00 pm"
type input "10"
click at [388, 481] on span "Done" at bounding box center [381, 479] width 30 height 17
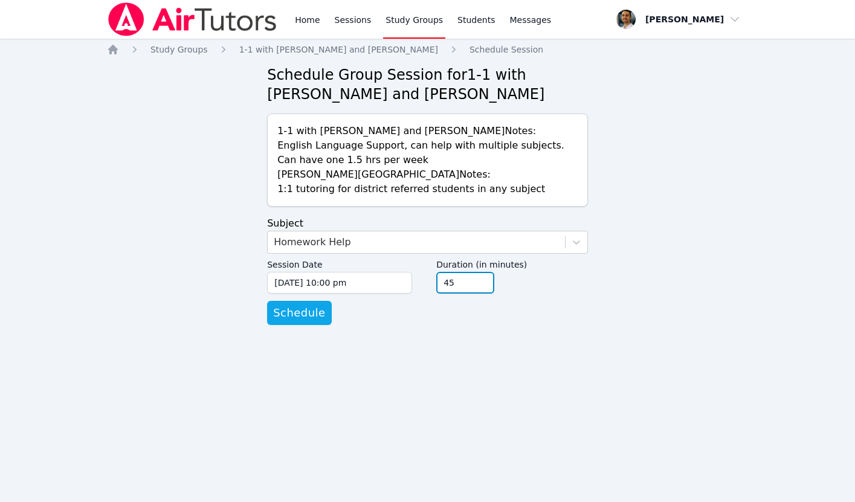
type input "45"
click at [483, 285] on input "45" at bounding box center [465, 283] width 58 height 22
click at [308, 312] on span "Schedule" at bounding box center [299, 313] width 52 height 17
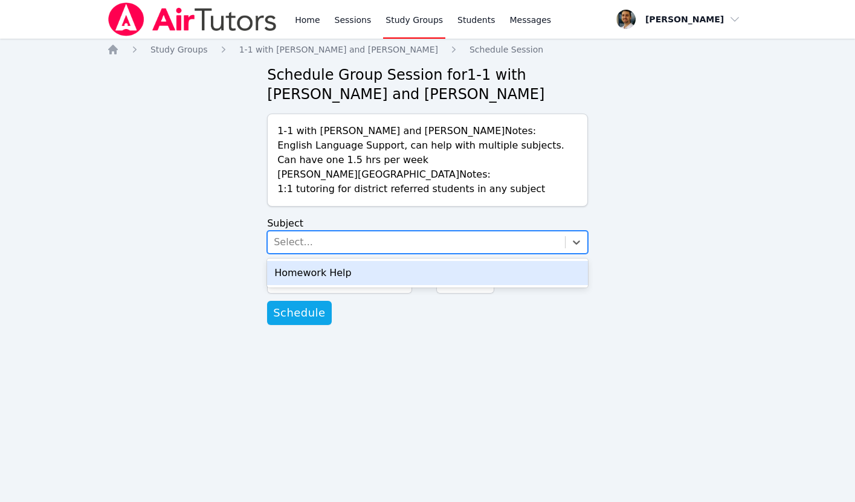
click at [309, 234] on div "Select..." at bounding box center [416, 242] width 297 height 22
click at [309, 269] on div "Homework Help" at bounding box center [427, 273] width 321 height 24
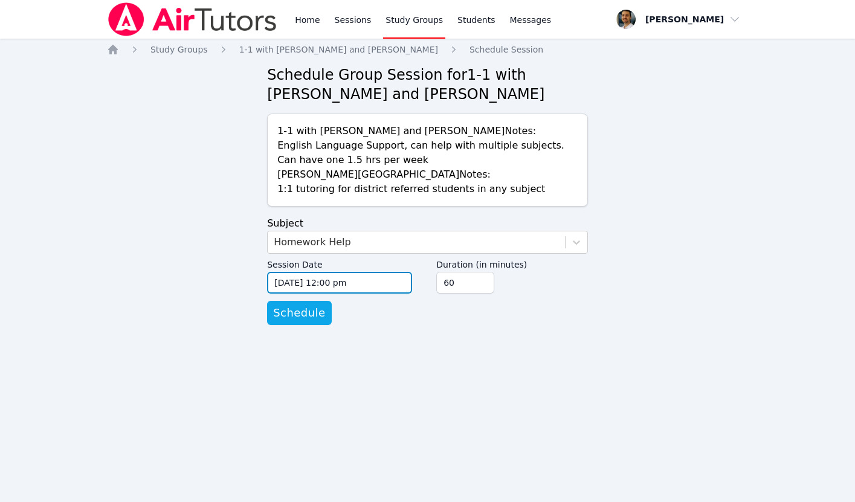
click at [333, 283] on input "[DATE] 12:00 pm" at bounding box center [339, 283] width 145 height 22
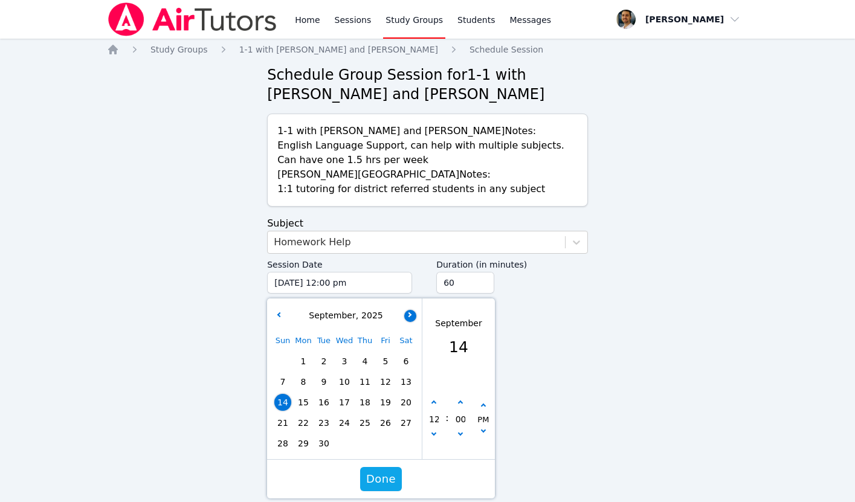
click at [410, 312] on icon "button" at bounding box center [409, 314] width 5 height 5
click at [279, 312] on icon "button" at bounding box center [279, 314] width 5 height 5
click at [414, 313] on button "button" at bounding box center [410, 316] width 12 height 12
click at [366, 383] on span "9" at bounding box center [364, 381] width 17 height 17
click at [436, 405] on button "button" at bounding box center [434, 403] width 12 height 12
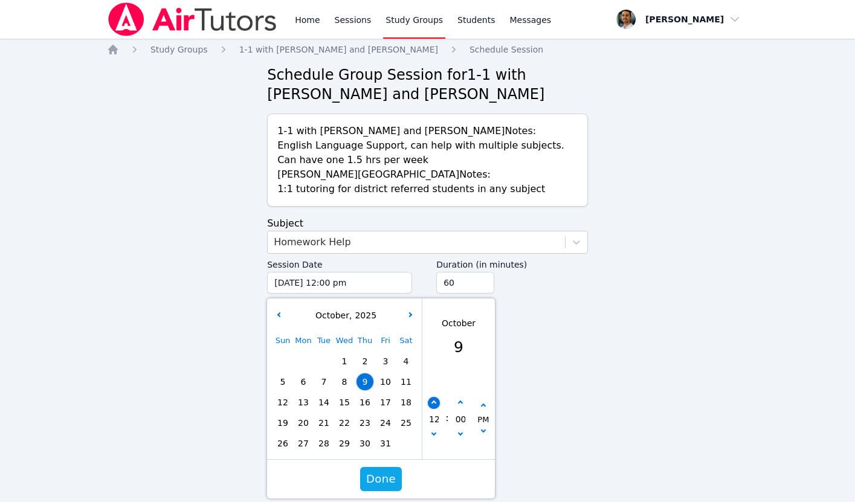
type input "[DATE] 01:00 pm"
type input "01"
click at [436, 405] on button "button" at bounding box center [434, 403] width 12 height 12
type input "[DATE] 02:00 pm"
type input "02"
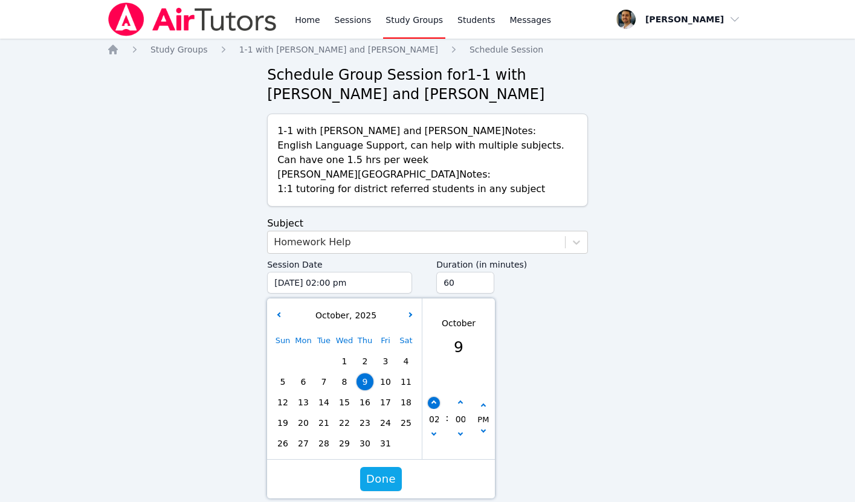
click at [436, 405] on button "button" at bounding box center [434, 403] width 12 height 12
type input "[DATE] 03:00 pm"
type input "03"
click at [436, 405] on button "button" at bounding box center [434, 403] width 12 height 12
type input "[DATE] 04:00 pm"
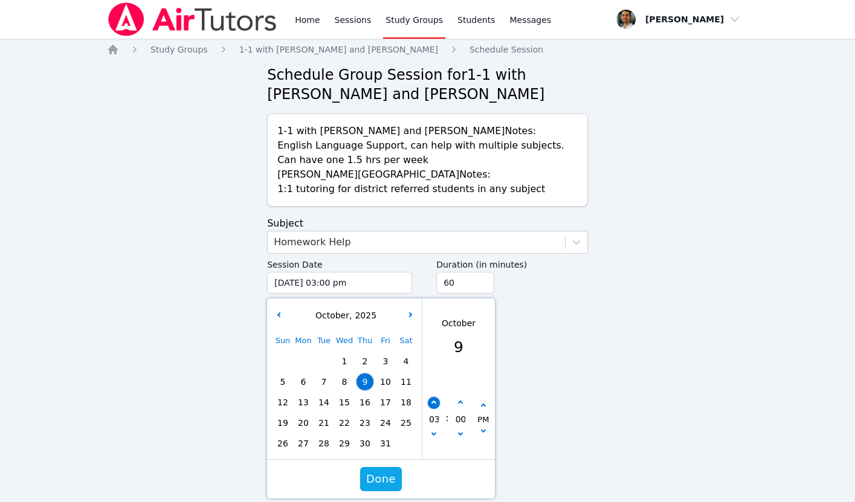
type input "04"
click at [436, 405] on button "button" at bounding box center [434, 403] width 12 height 12
type input "[DATE] 05:00 pm"
type input "05"
click at [436, 405] on button "button" at bounding box center [434, 403] width 12 height 12
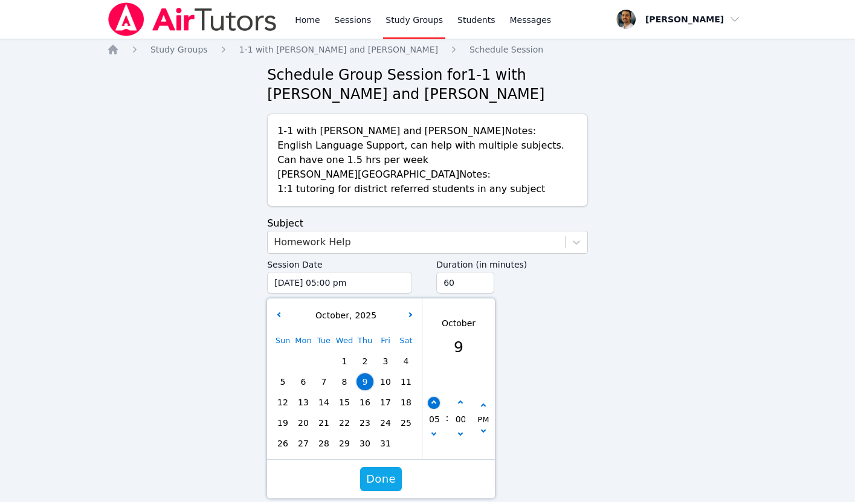
type input "[DATE] 06:00 pm"
type input "06"
click at [436, 405] on button "button" at bounding box center [434, 403] width 12 height 12
type input "[DATE] 07:00 pm"
type input "07"
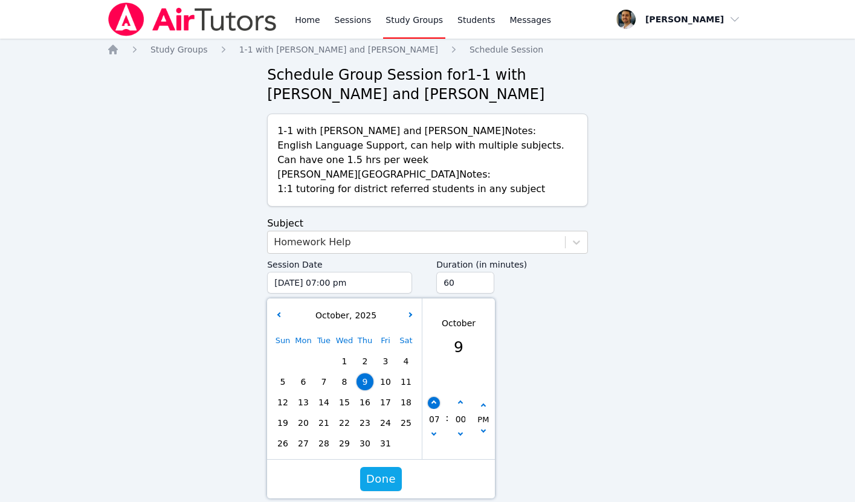
click at [436, 405] on button "button" at bounding box center [434, 403] width 12 height 12
type input "[DATE] 08:00 pm"
type input "08"
click at [436, 405] on button "button" at bounding box center [434, 403] width 12 height 12
type input "[DATE] 09:00 pm"
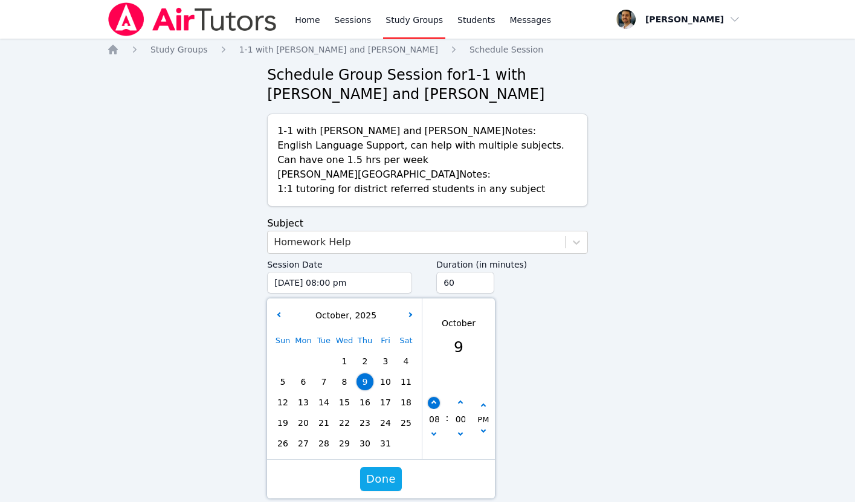
type input "09"
click at [436, 405] on button "button" at bounding box center [434, 403] width 12 height 12
type input "[DATE] 10:00 pm"
type input "10"
click at [379, 481] on span "Done" at bounding box center [381, 479] width 30 height 17
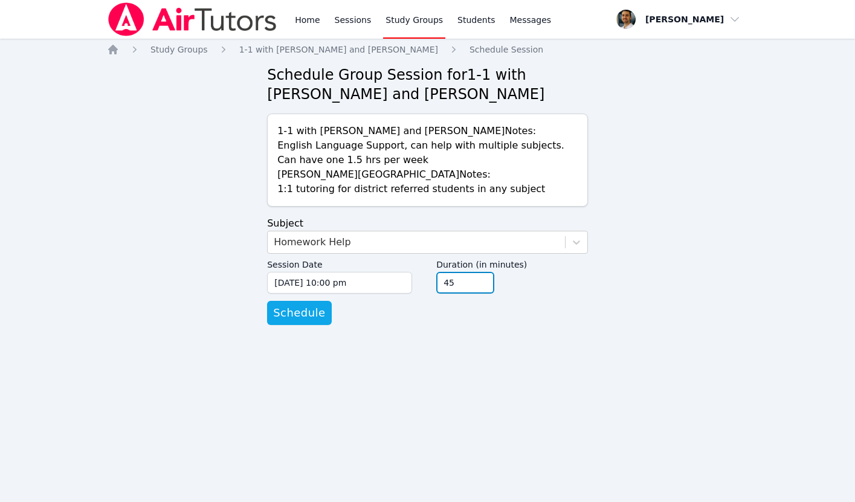
type input "45"
click at [481, 286] on input "45" at bounding box center [465, 283] width 58 height 22
click at [313, 315] on span "Schedule" at bounding box center [299, 313] width 52 height 17
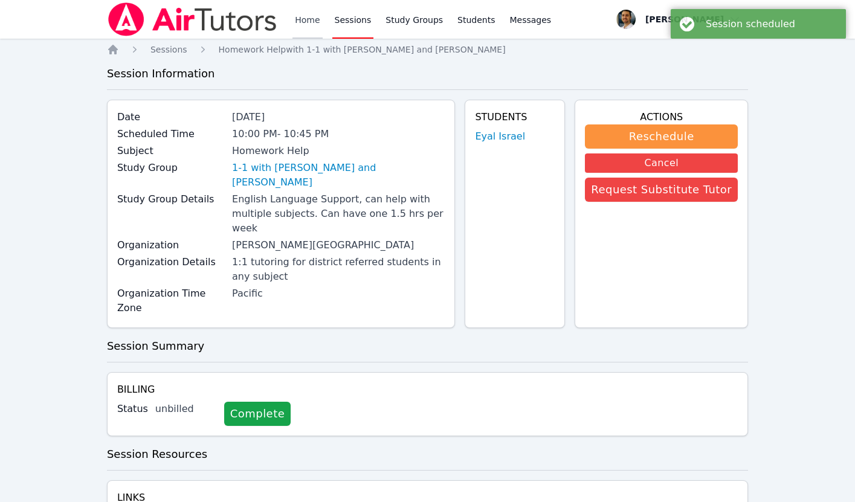
click at [311, 20] on link "Home" at bounding box center [307, 19] width 30 height 39
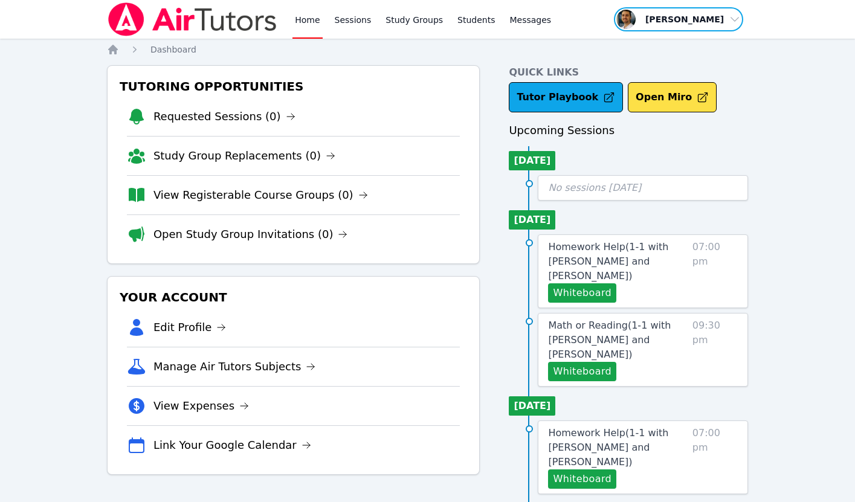
click at [678, 29] on span "button" at bounding box center [679, 19] width 132 height 27
click at [659, 42] on link "Profile" at bounding box center [683, 47] width 116 height 22
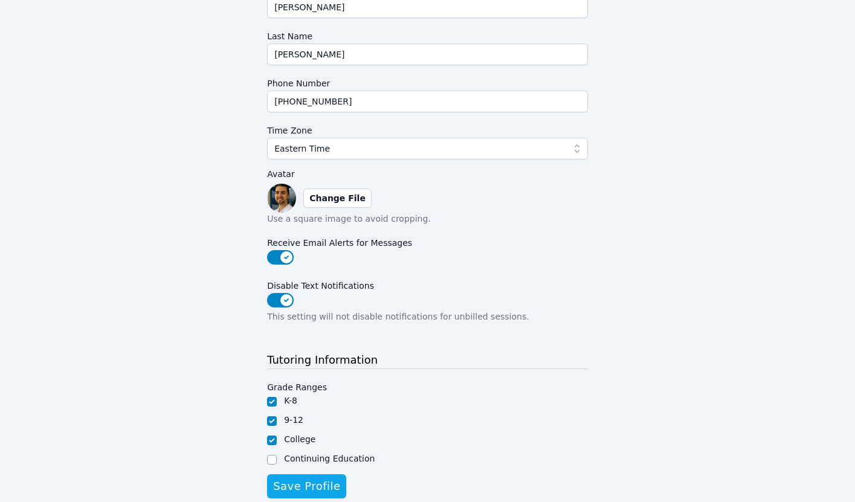
scroll to position [210, 0]
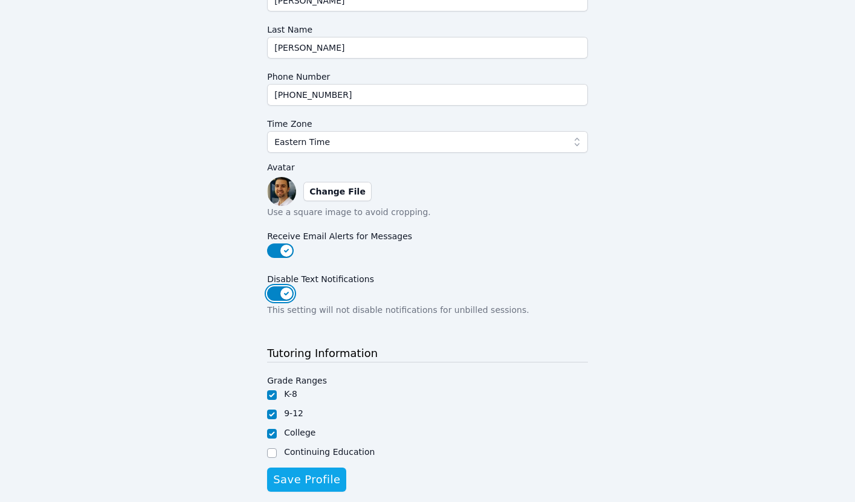
click at [282, 296] on button "Disable Text Notifications" at bounding box center [280, 293] width 27 height 15
click at [268, 309] on p "This setting will not disable notifications for unbilled sessions." at bounding box center [427, 310] width 321 height 12
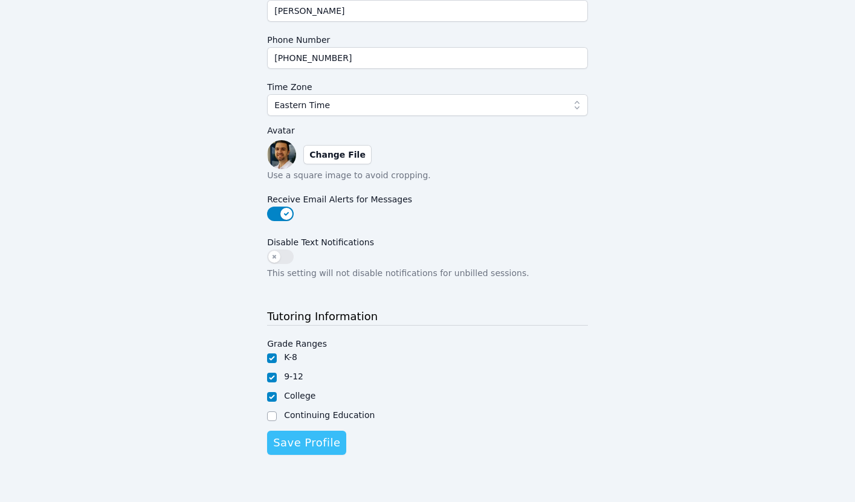
click at [298, 443] on span "Save Profile" at bounding box center [306, 442] width 67 height 17
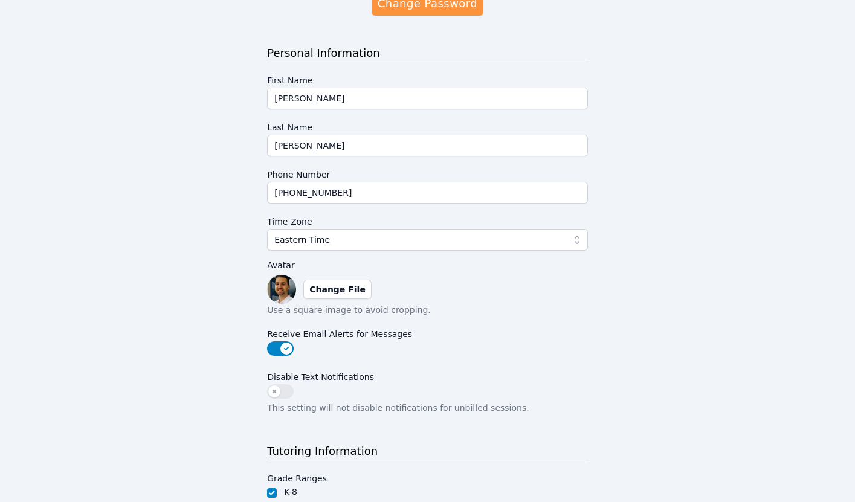
scroll to position [0, 0]
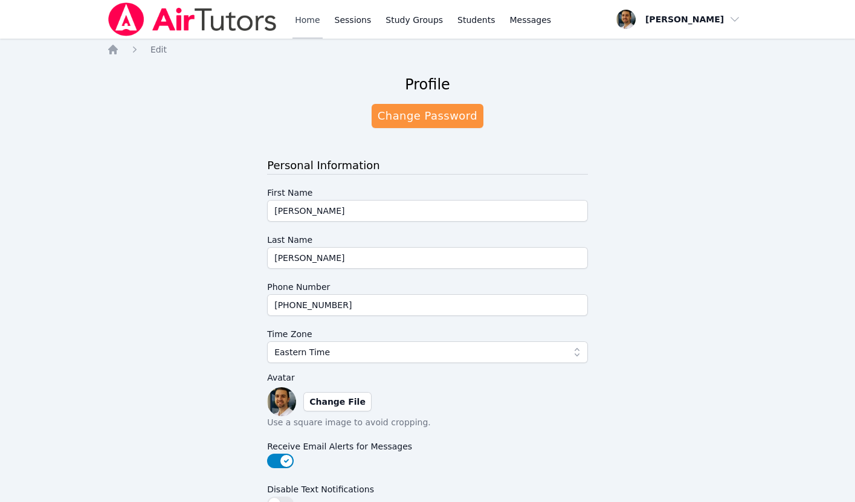
click at [305, 24] on link "Home" at bounding box center [307, 19] width 30 height 39
